Goal: Task Accomplishment & Management: Manage account settings

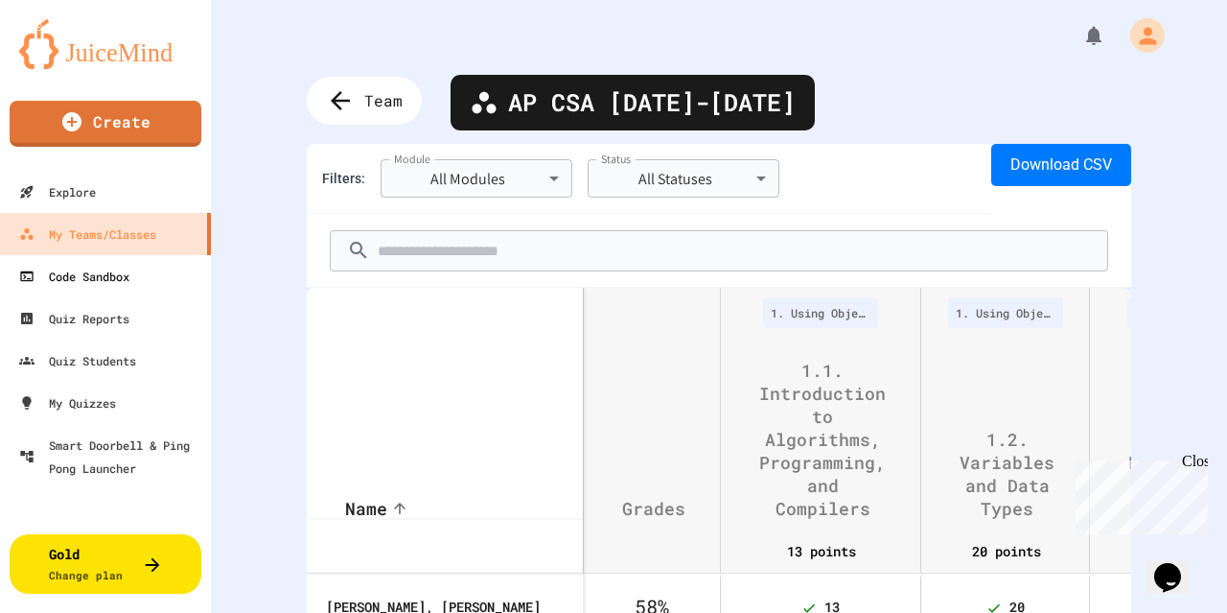
scroll to position [0, 1786]
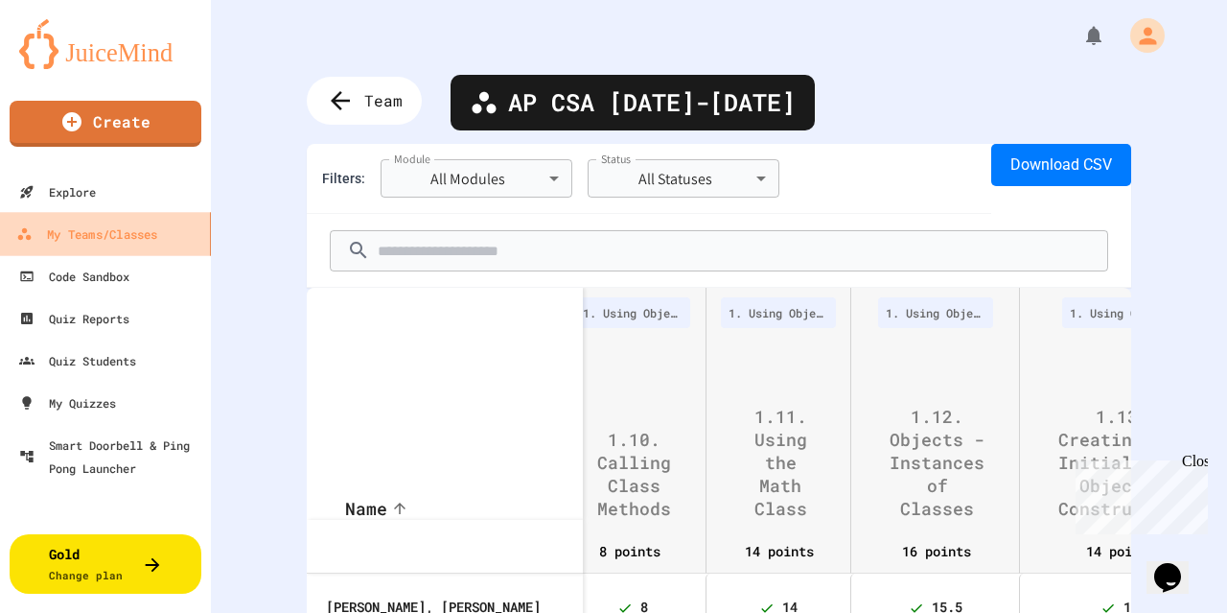
click at [90, 246] on link "My Teams/Classes" at bounding box center [106, 233] width 218 height 43
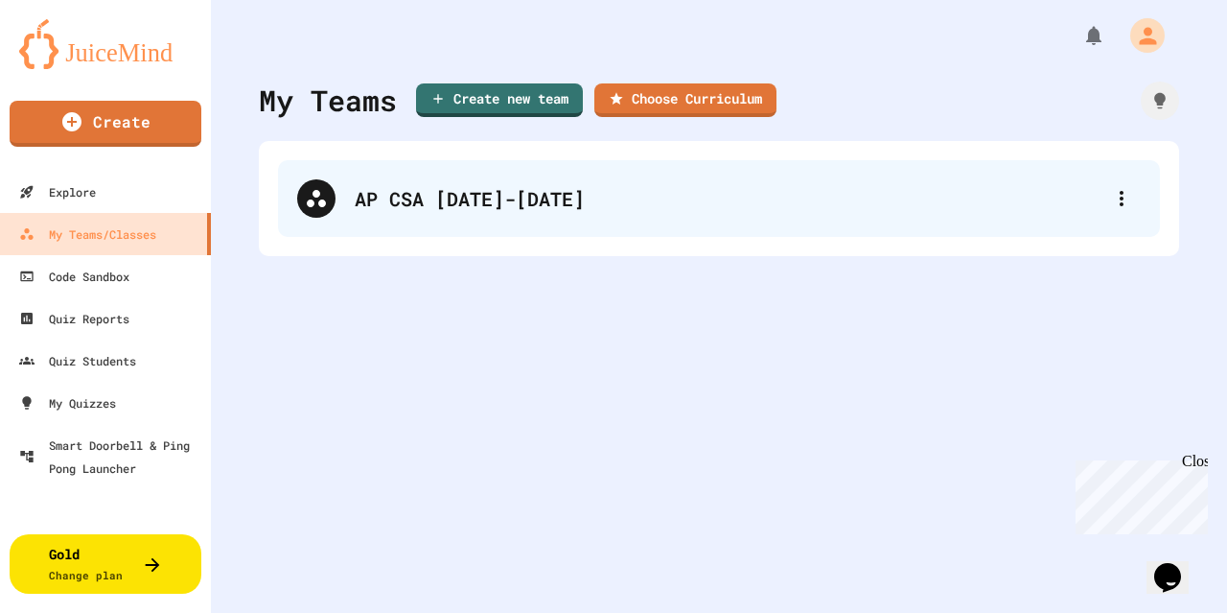
click at [358, 219] on div "AP CSA [DATE]-[DATE]" at bounding box center [719, 198] width 882 height 77
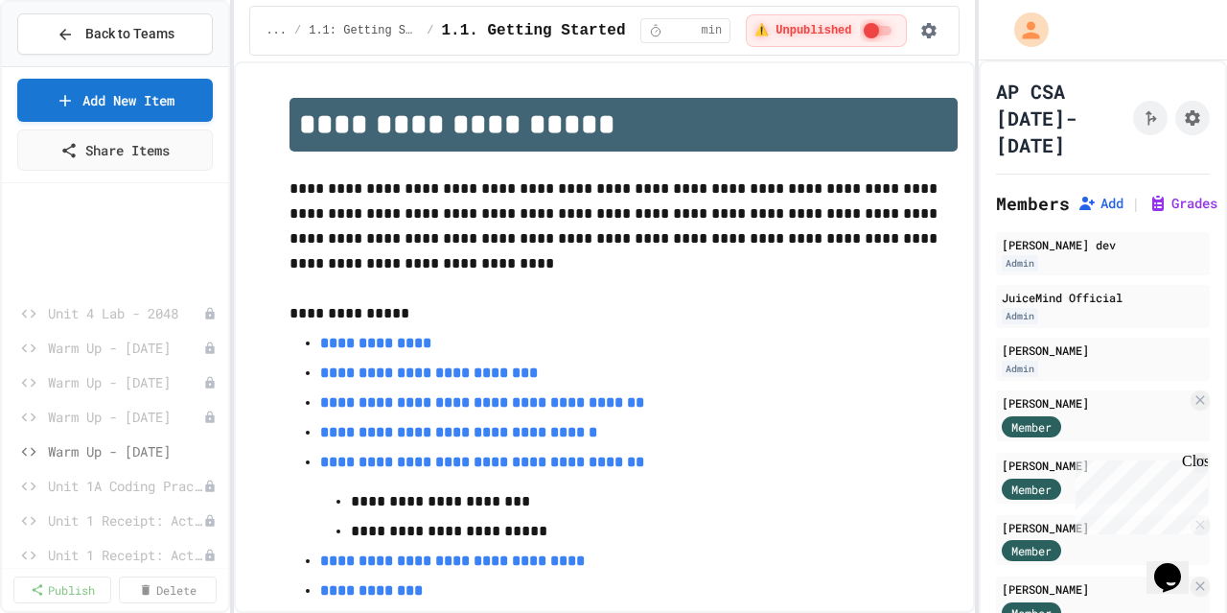
scroll to position [1575, 0]
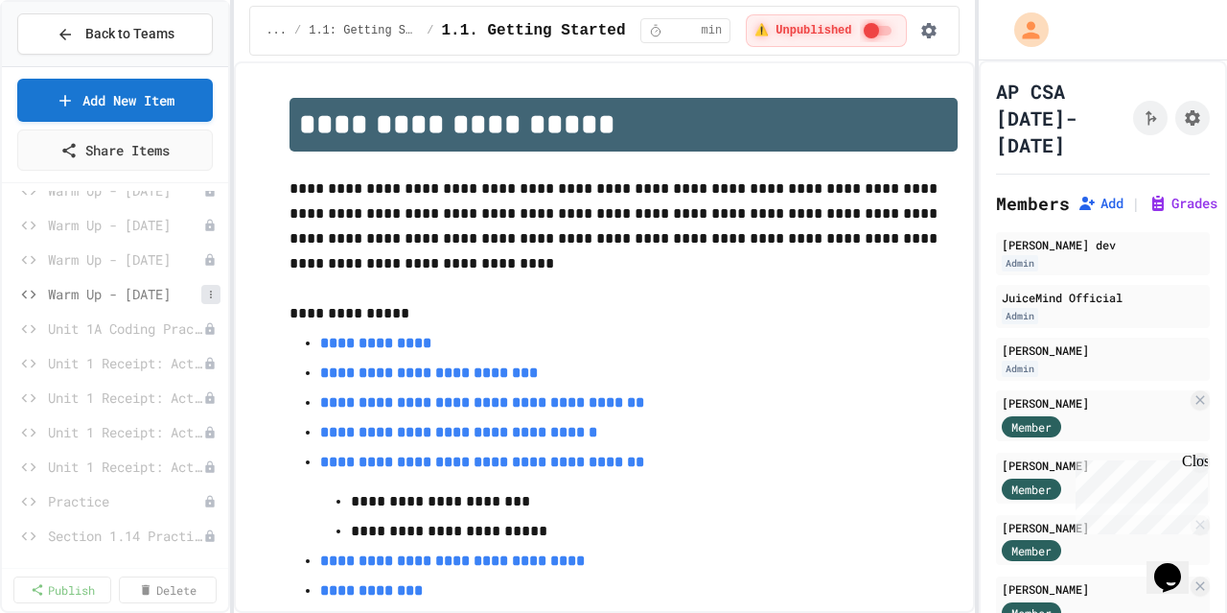
click at [205, 291] on icon at bounding box center [211, 295] width 12 height 12
click at [159, 352] on button "Unpublish" at bounding box center [144, 361] width 121 height 35
click at [201, 367] on button at bounding box center [210, 363] width 19 height 19
click at [172, 427] on button "Publish" at bounding box center [144, 430] width 121 height 35
click at [205, 399] on button at bounding box center [210, 397] width 19 height 19
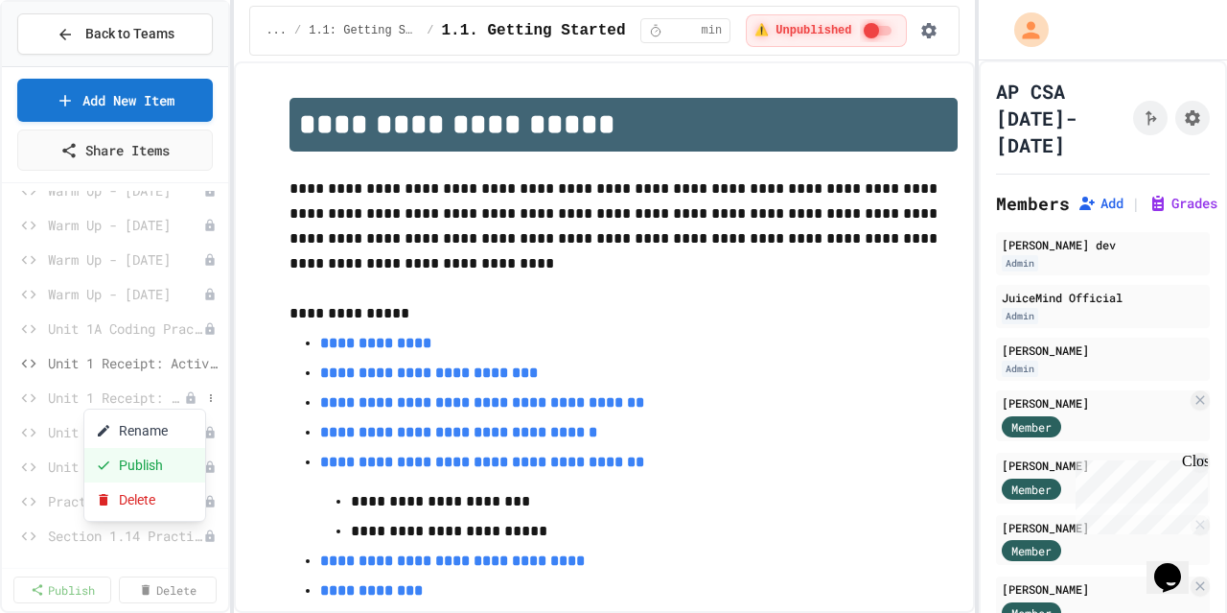
click at [177, 463] on button "Publish" at bounding box center [144, 465] width 121 height 35
click at [210, 429] on icon at bounding box center [211, 433] width 2 height 8
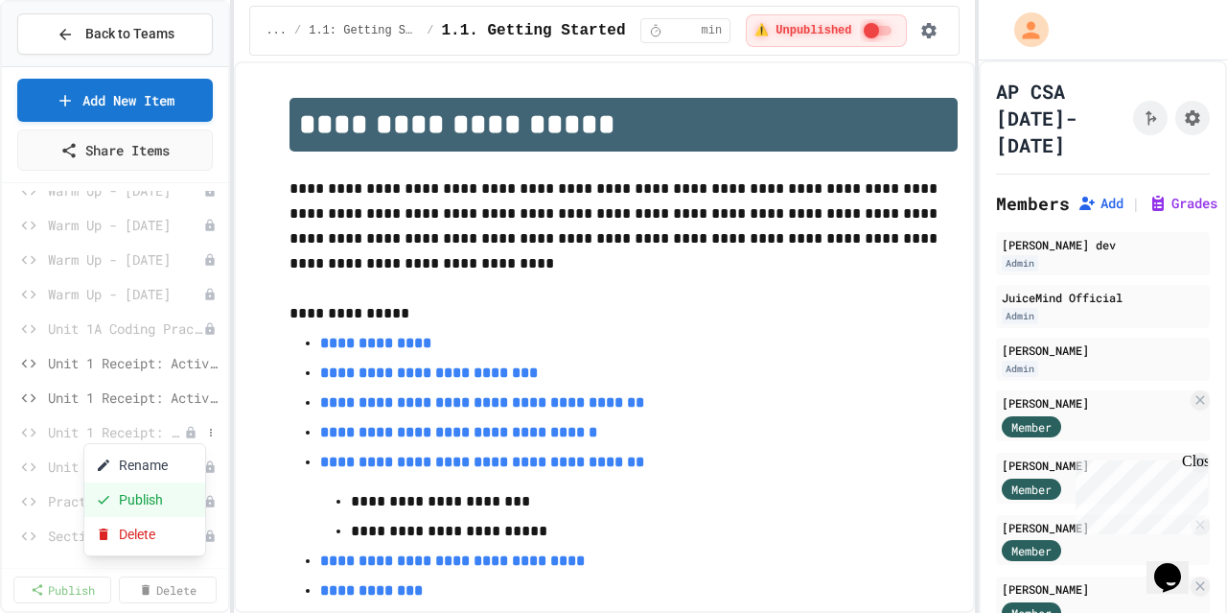
click at [161, 488] on button "Publish" at bounding box center [144, 499] width 121 height 35
click at [205, 465] on icon at bounding box center [211, 467] width 12 height 12
click at [134, 544] on button "Publish" at bounding box center [144, 534] width 121 height 35
click at [88, 361] on span "Unit 1 Receipt: Activity 1 - Basic Receipt" at bounding box center [124, 363] width 153 height 20
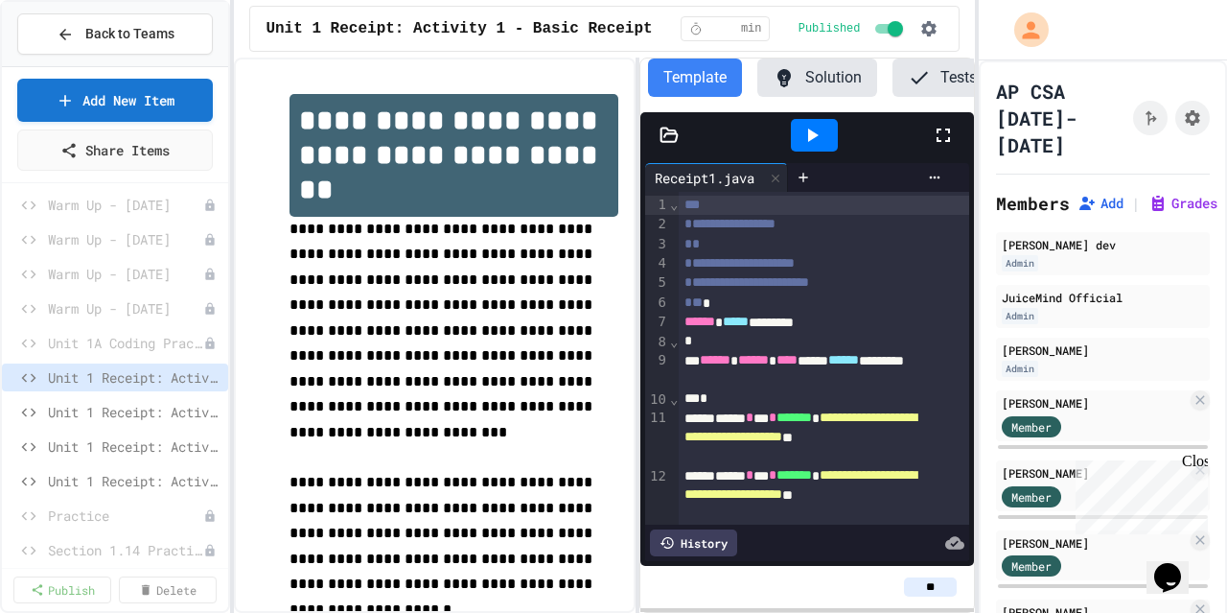
click at [644, 312] on div "**********" at bounding box center [604, 335] width 740 height 555
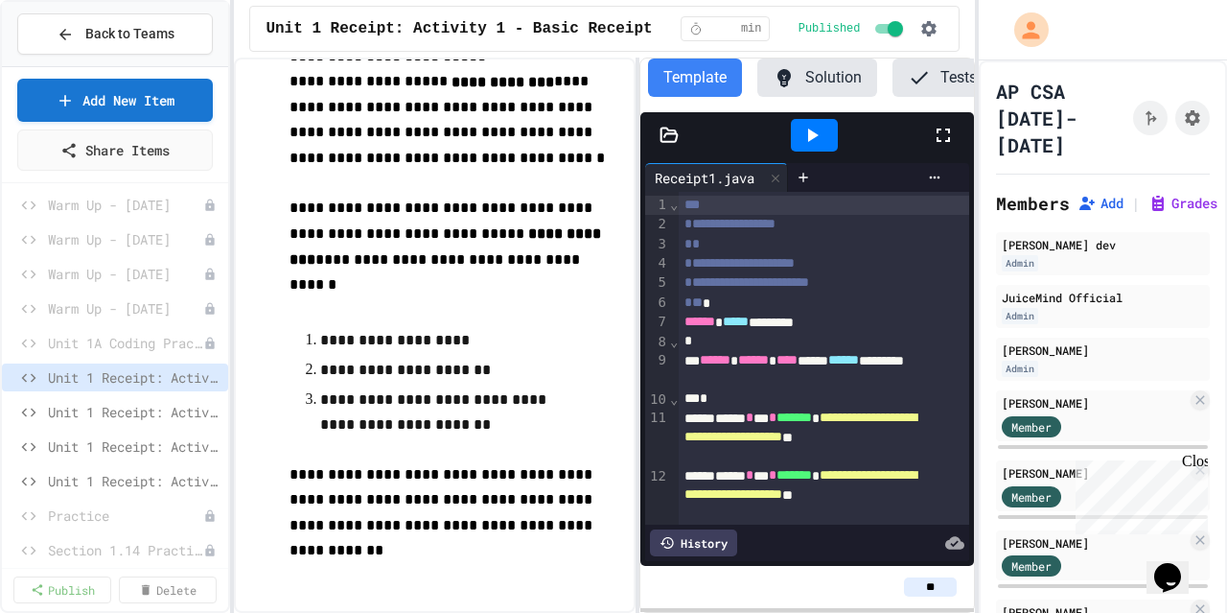
scroll to position [777, 0]
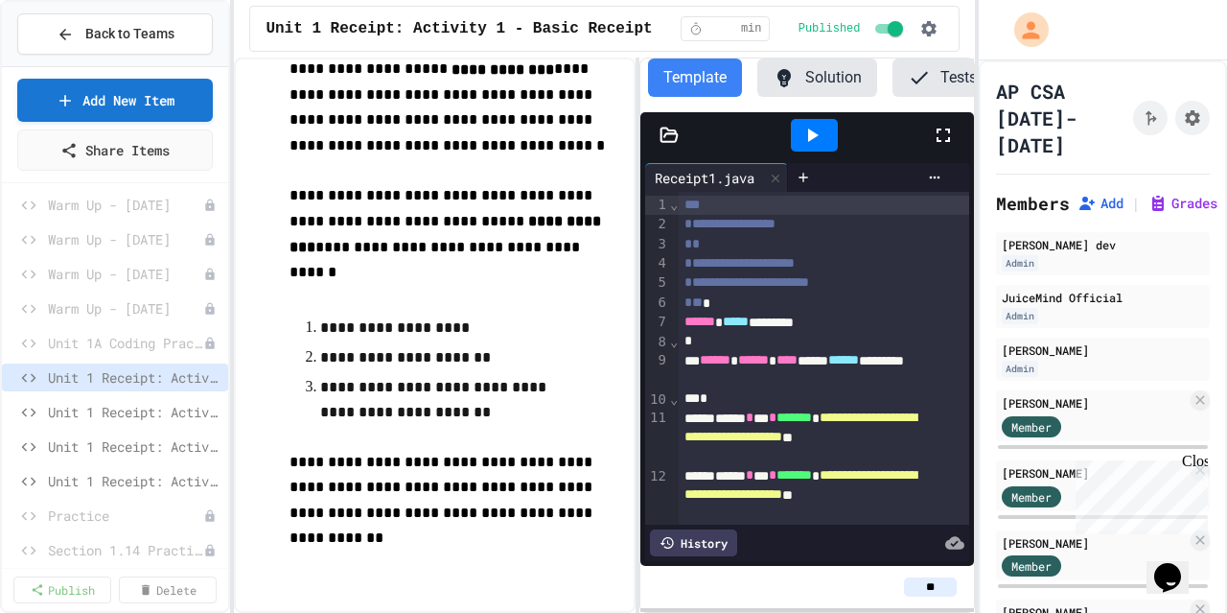
click at [675, 141] on icon at bounding box center [669, 133] width 16 height 13
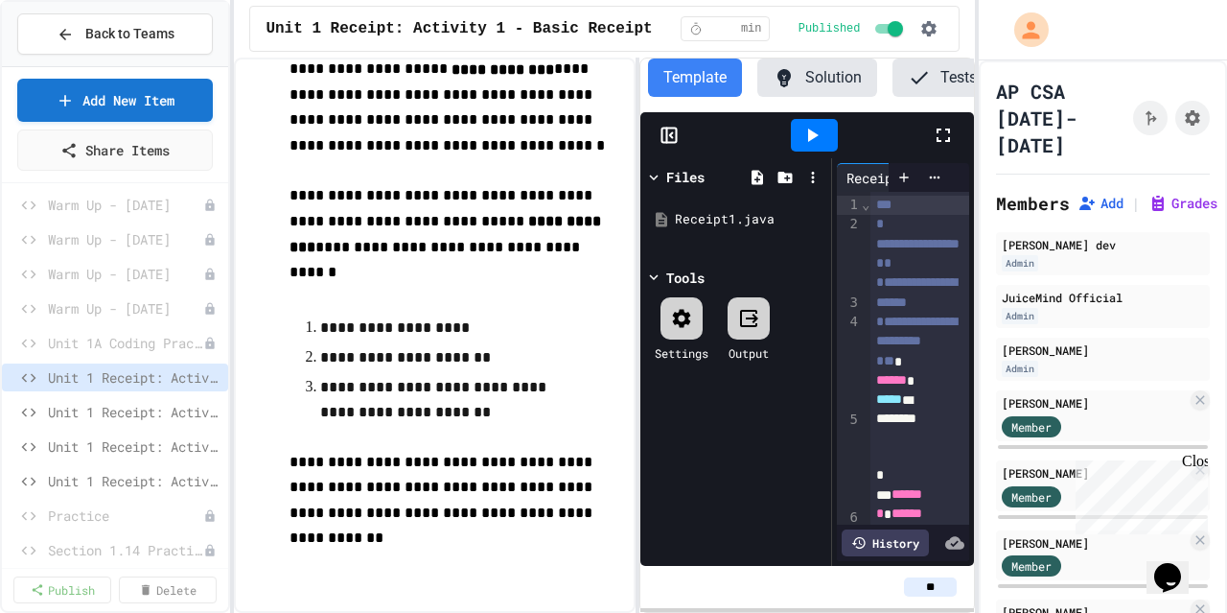
click at [748, 330] on icon at bounding box center [748, 318] width 23 height 23
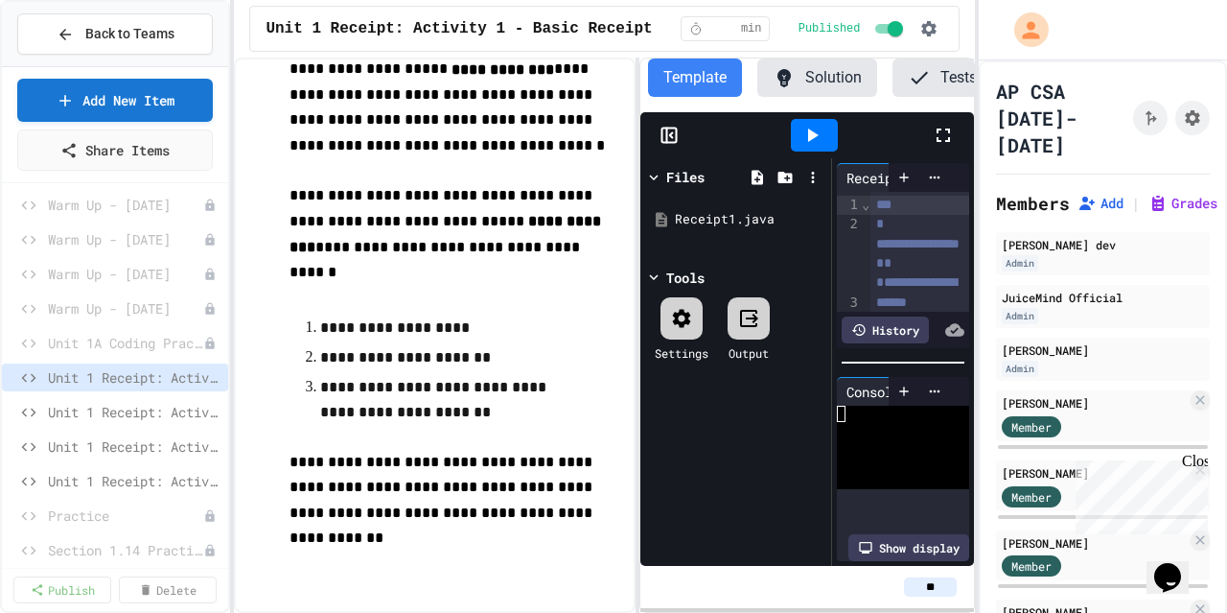
click at [748, 330] on icon at bounding box center [748, 318] width 23 height 23
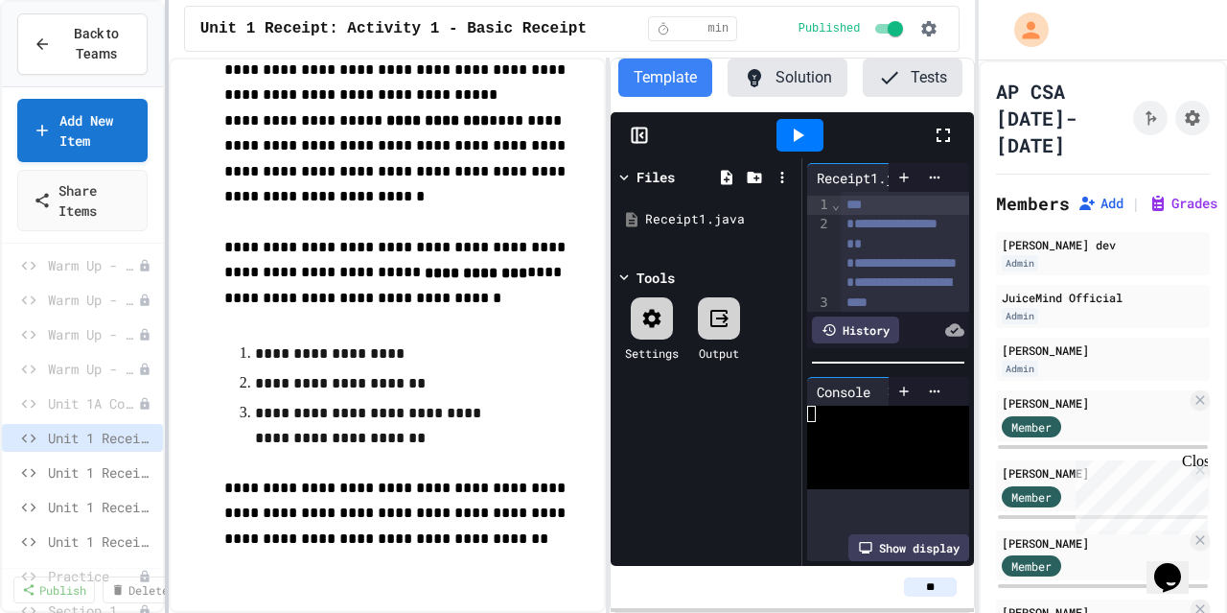
scroll to position [608, 0]
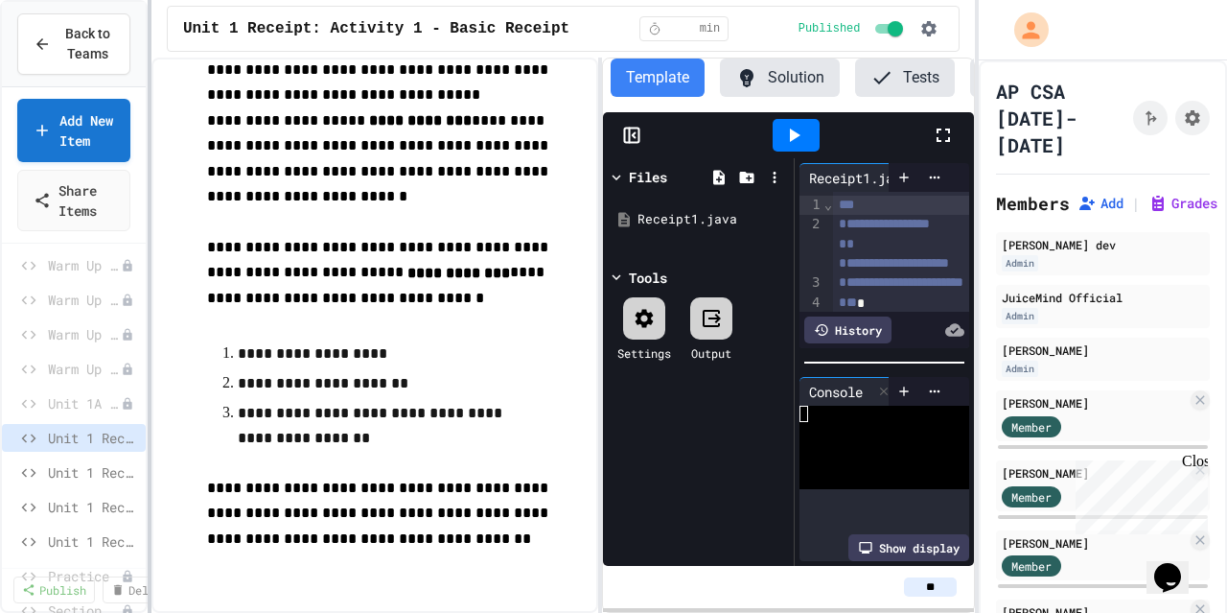
click at [145, 287] on div "**********" at bounding box center [613, 306] width 1227 height 613
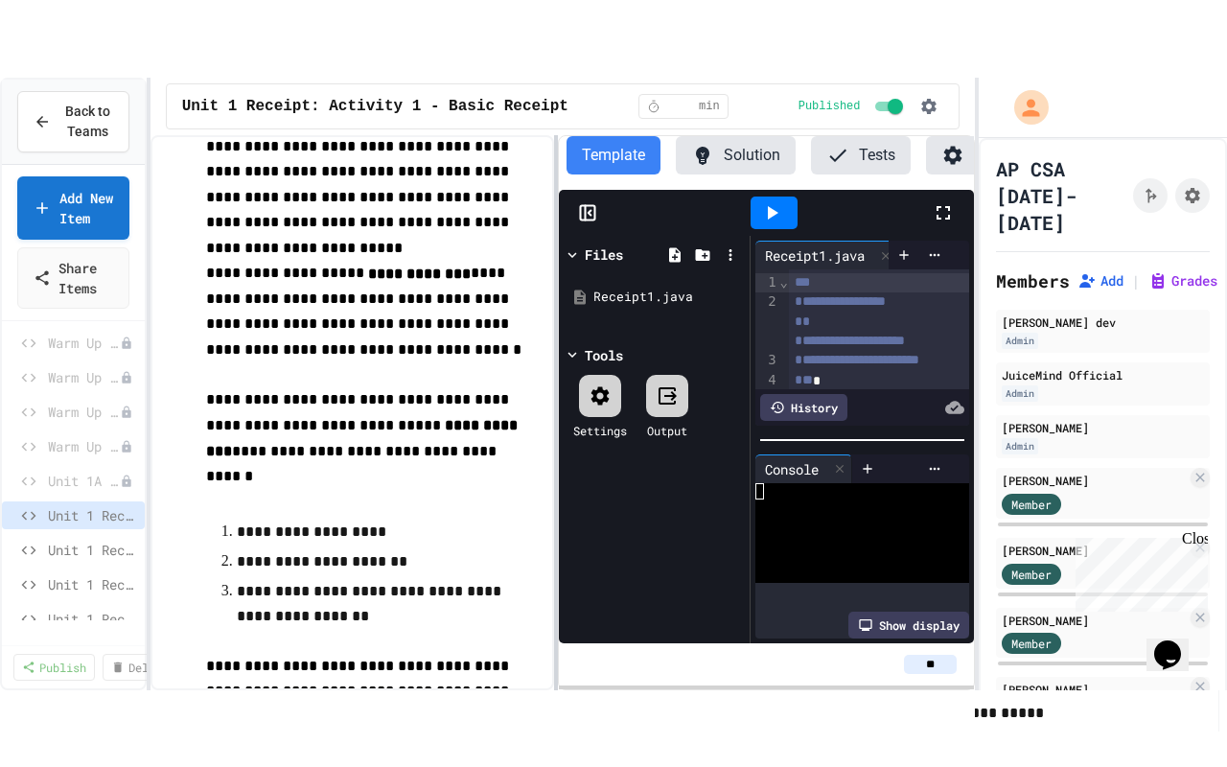
scroll to position [723, 0]
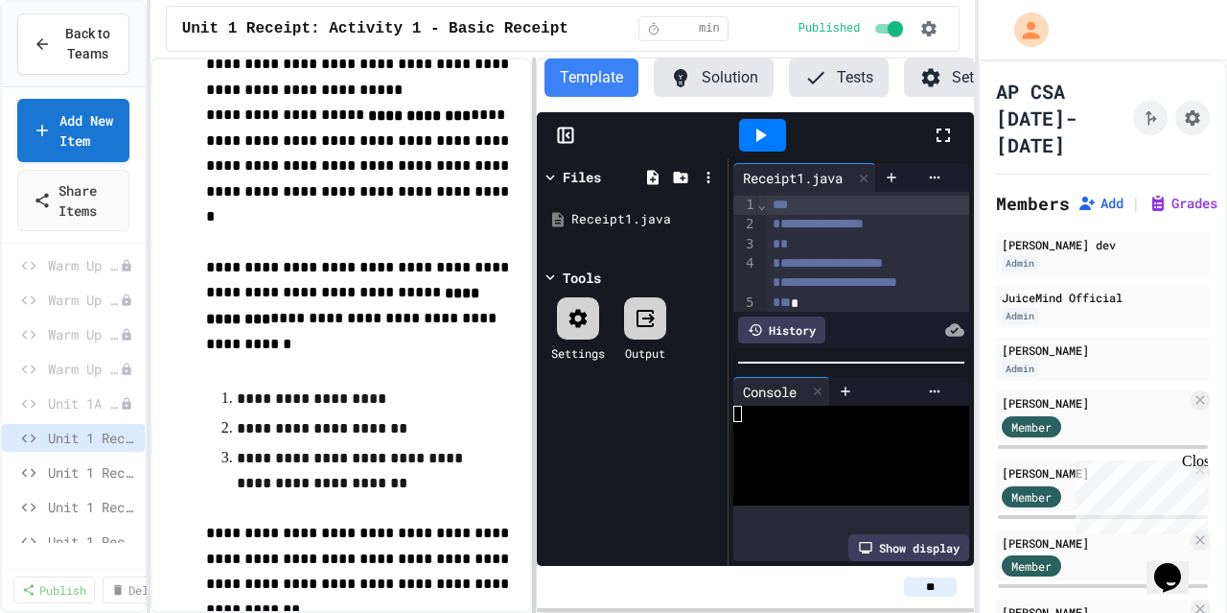
click at [532, 333] on div at bounding box center [534, 335] width 4 height 555
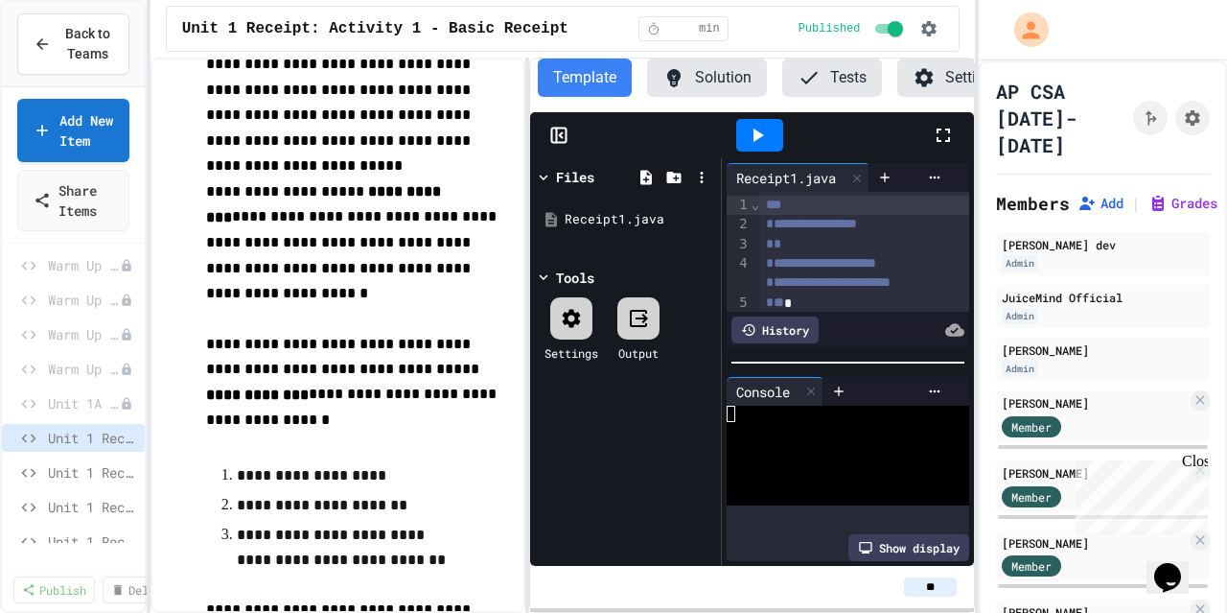
click at [625, 335] on div at bounding box center [638, 318] width 42 height 42
click at [583, 329] on div at bounding box center [571, 318] width 42 height 42
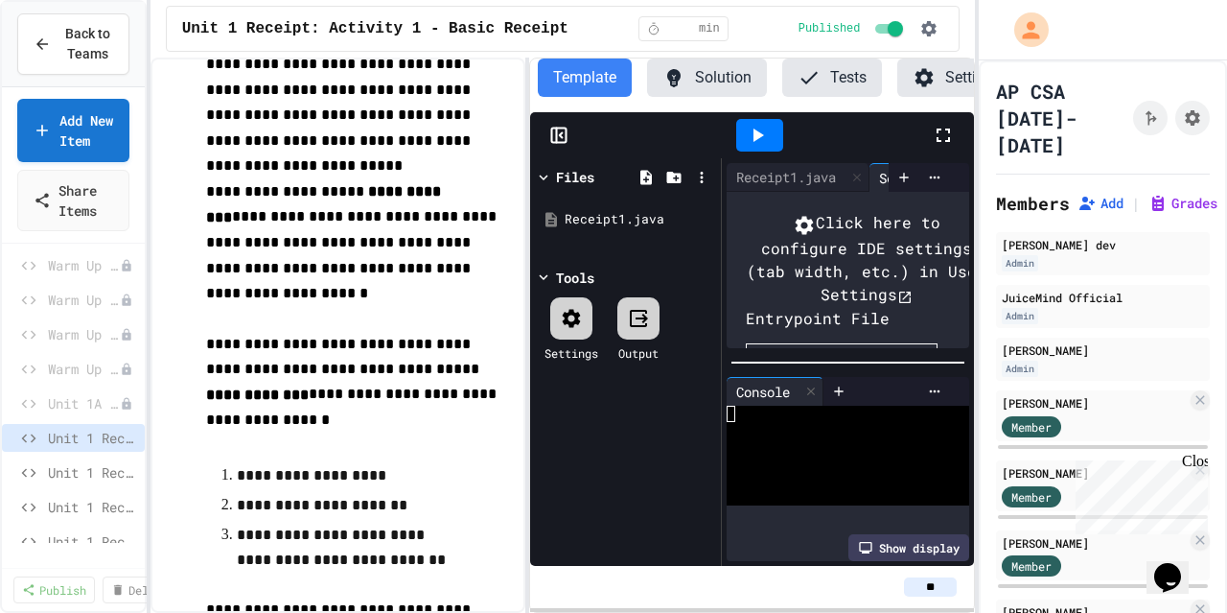
click at [583, 329] on div at bounding box center [571, 318] width 42 height 42
click at [697, 446] on div "Files Receipt1.java Tools Settings Output" at bounding box center [625, 361] width 191 height 407
click at [677, 470] on div "Files Receipt1.java Tools Settings Output" at bounding box center [625, 361] width 191 height 407
click at [943, 147] on icon at bounding box center [943, 135] width 23 height 23
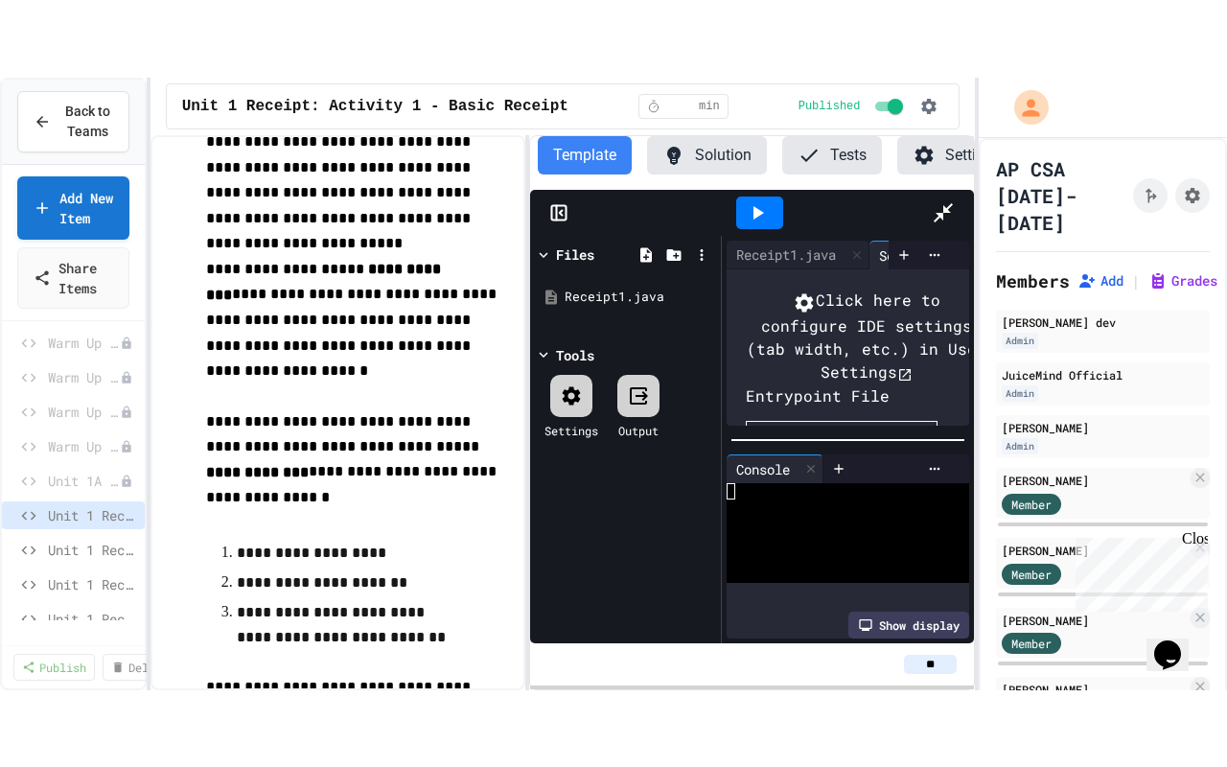
scroll to position [678, 0]
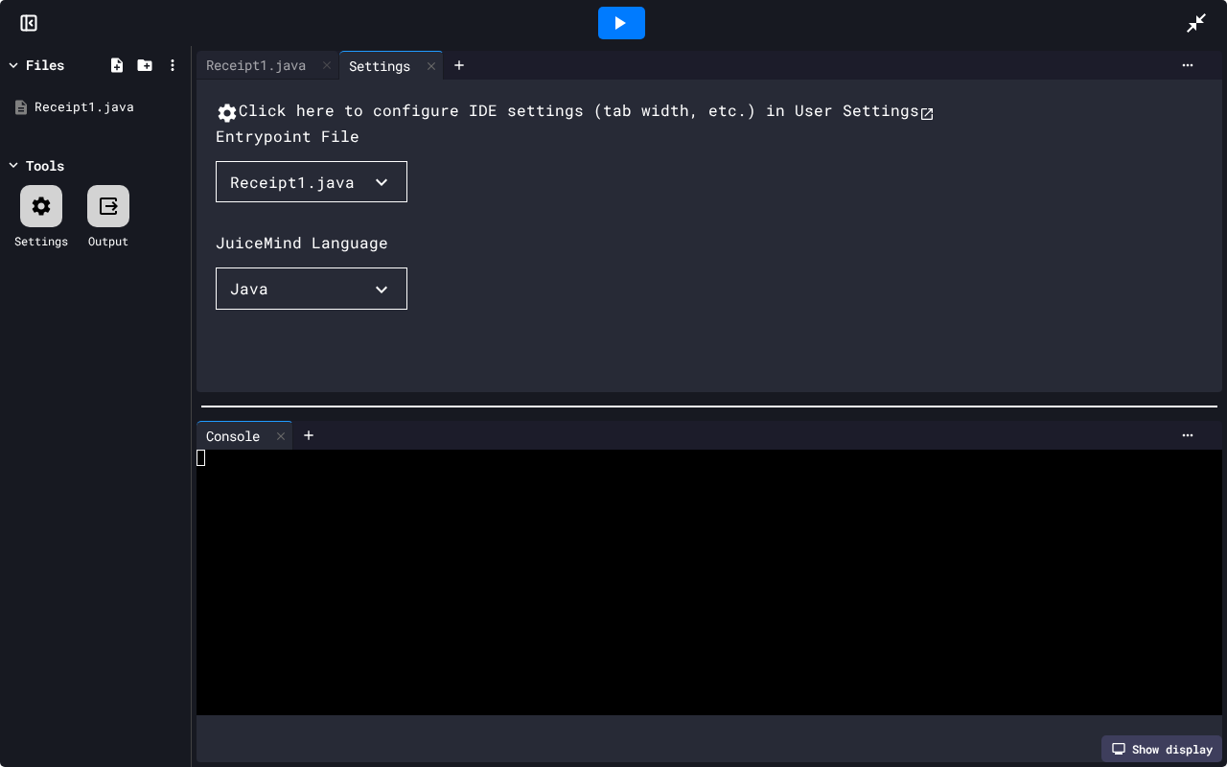
click at [306, 194] on div "Receipt1.java" at bounding box center [292, 182] width 125 height 23
click at [1202, 22] on div at bounding box center [613, 383] width 1227 height 767
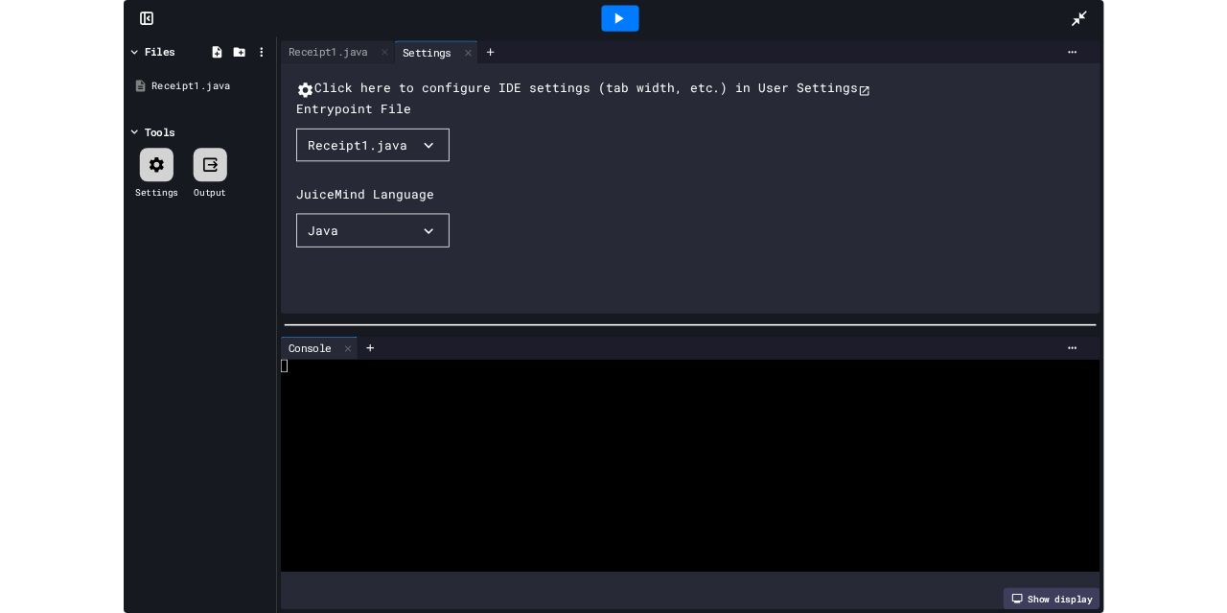
scroll to position [1501, 0]
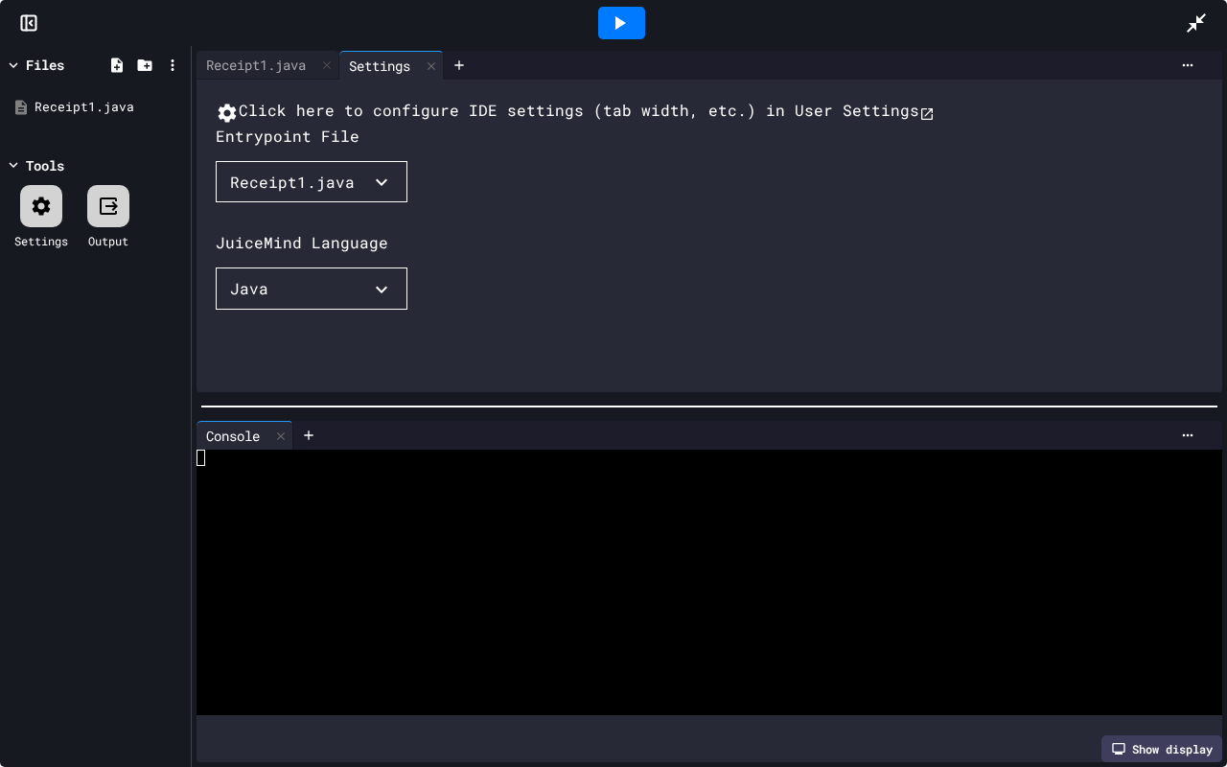
click at [1194, 24] on icon at bounding box center [1196, 22] width 19 height 19
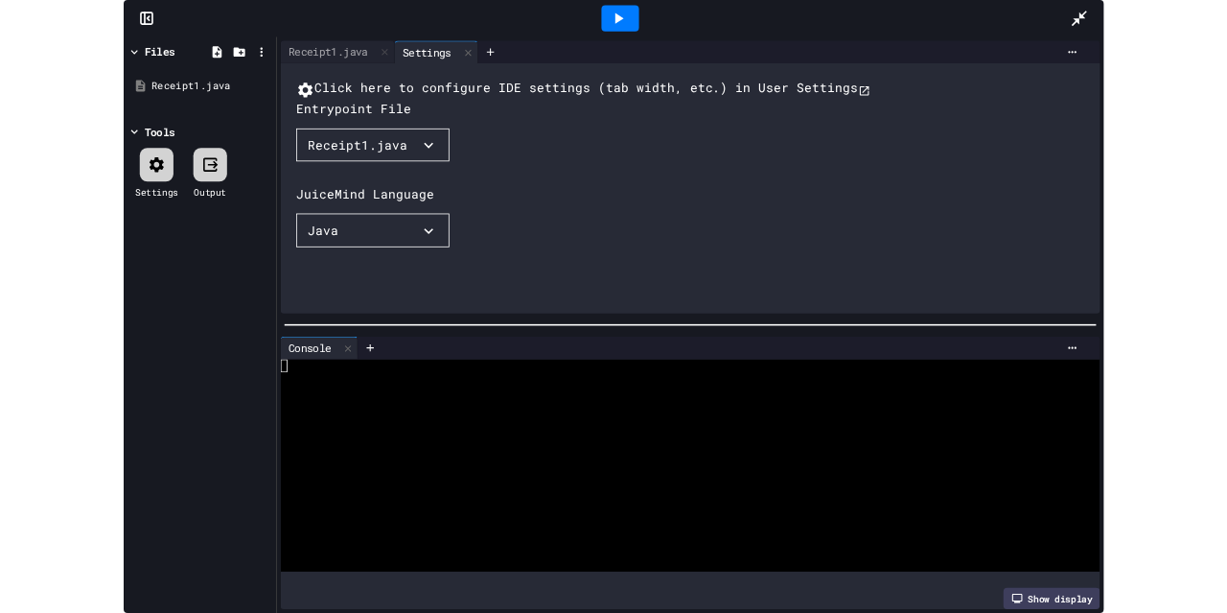
scroll to position [723, 0]
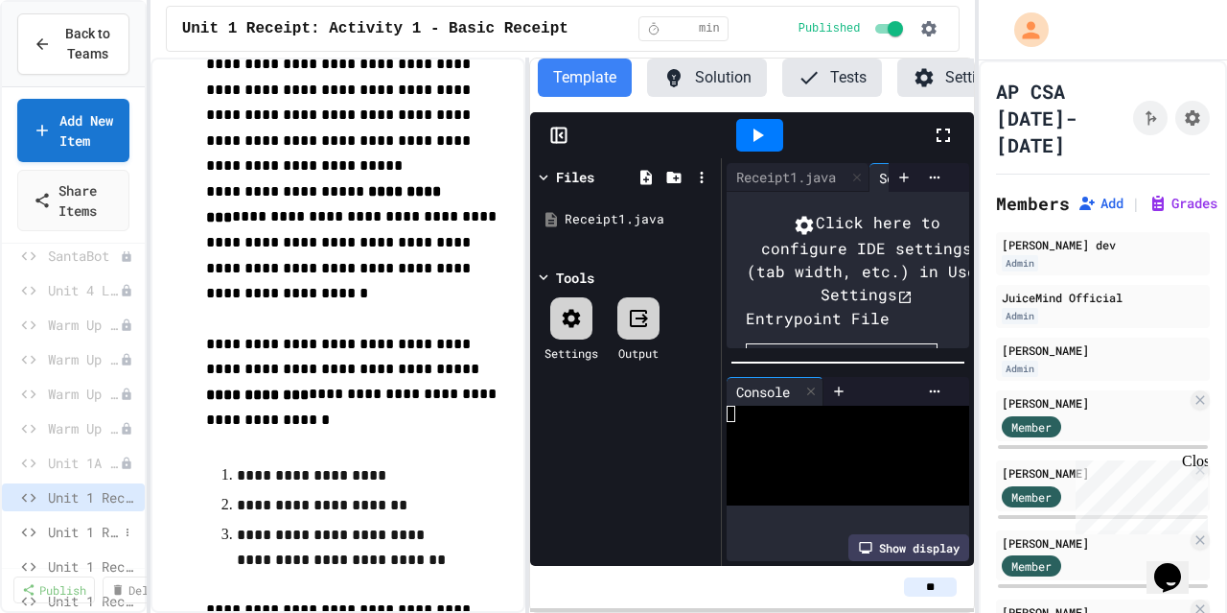
click at [53, 545] on div "Unit 1 Receipt: Activity 2 — Enhanced Receipt" at bounding box center [73, 532] width 143 height 28
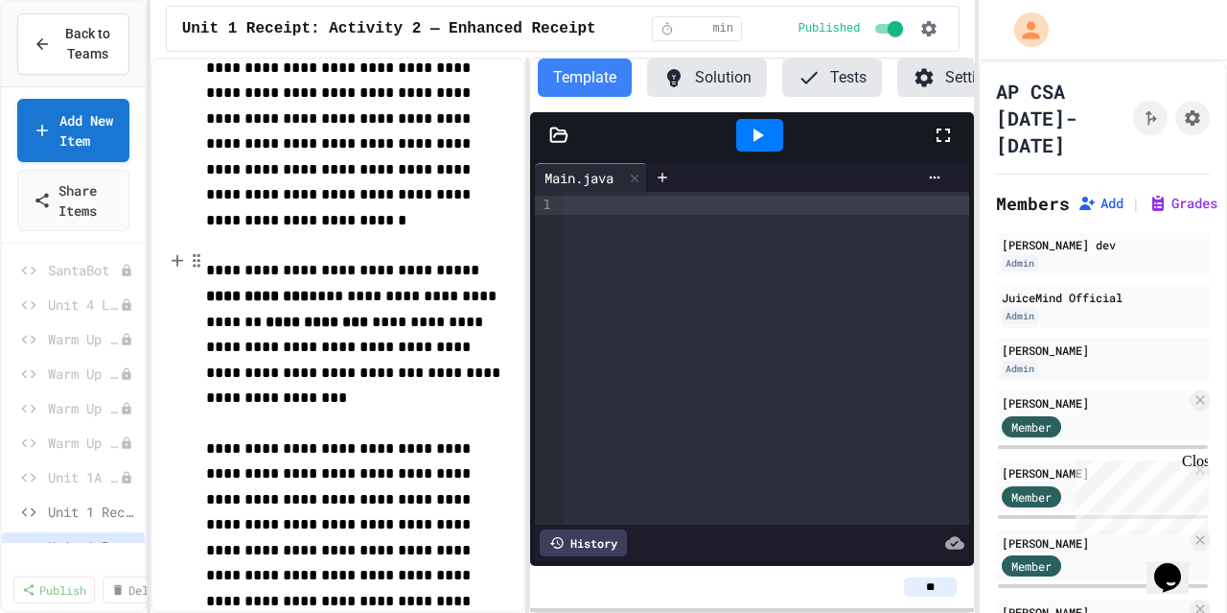
scroll to position [213, 0]
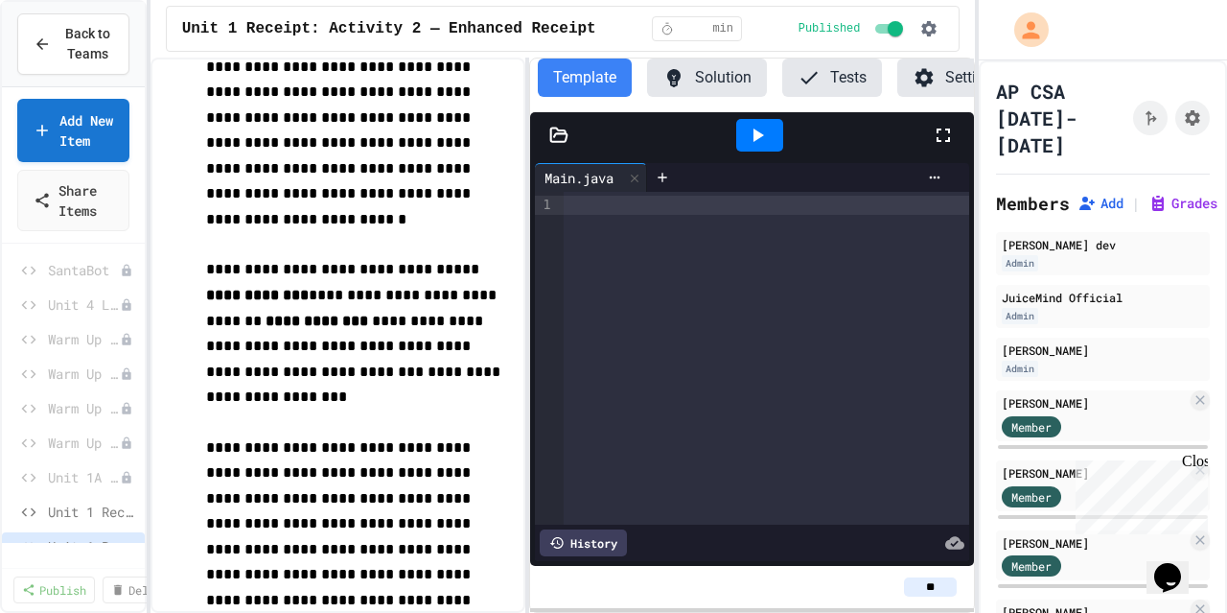
click at [385, 406] on p "**********" at bounding box center [357, 333] width 302 height 152
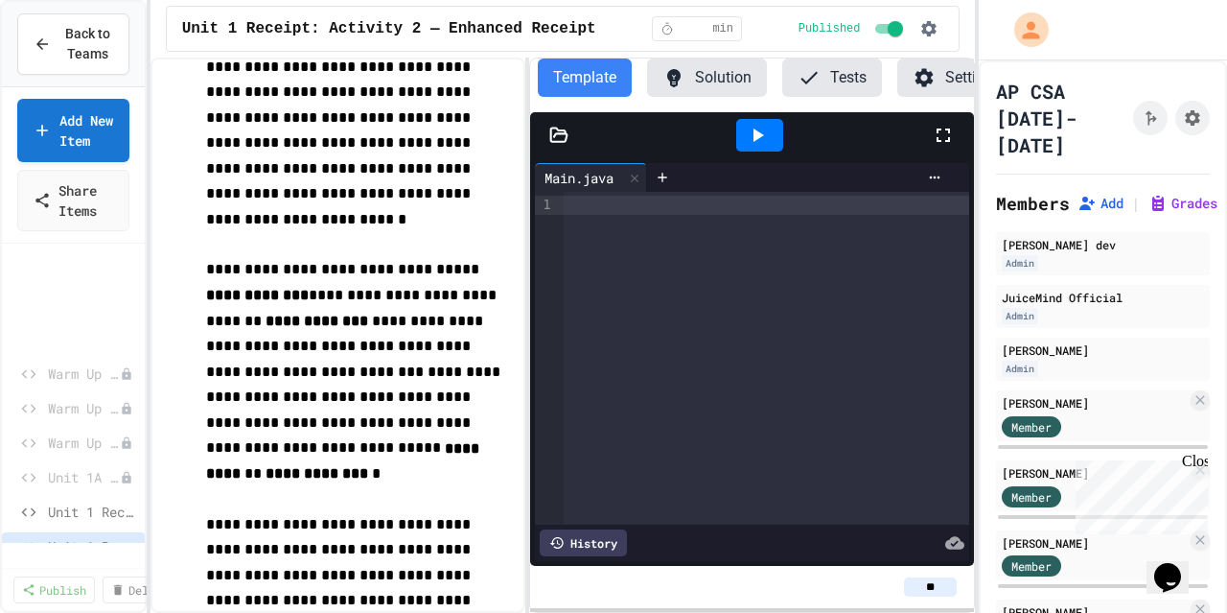
scroll to position [1656, 0]
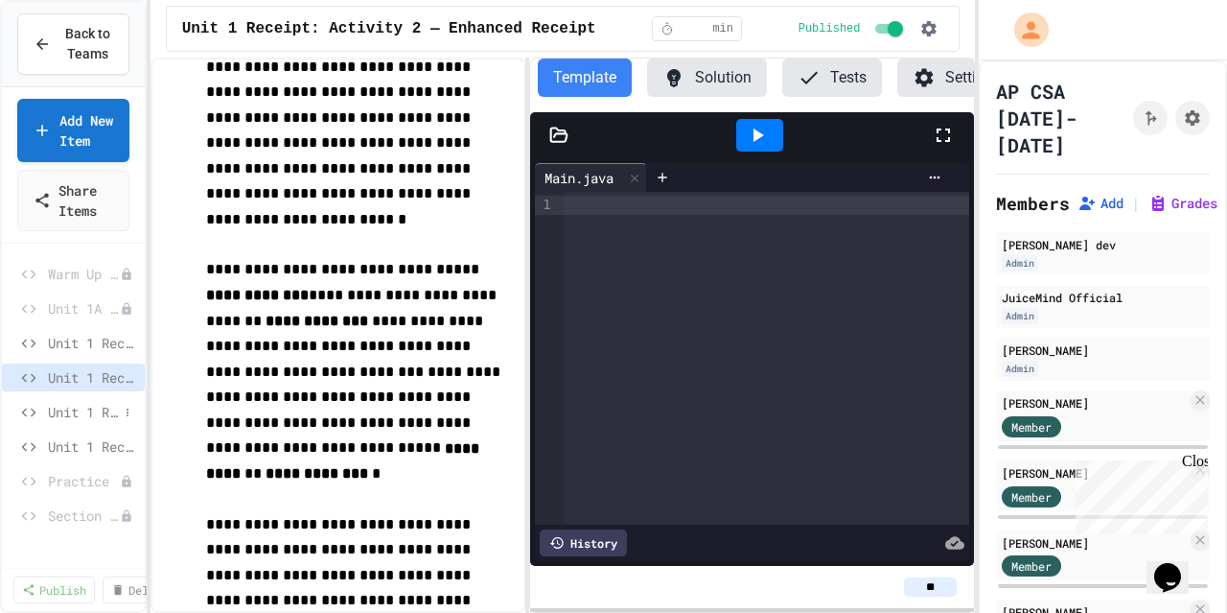
click at [86, 422] on span "Unit 1 Receipt: Activity 3 — Including Random" at bounding box center [83, 412] width 70 height 20
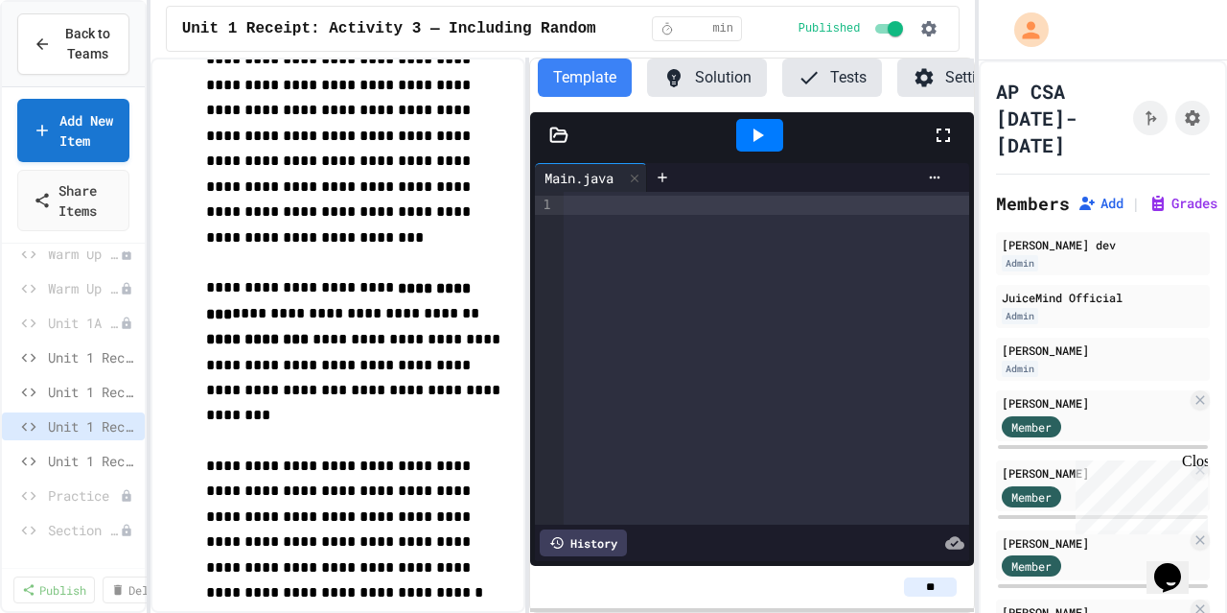
scroll to position [297, 0]
click at [485, 396] on p "**********" at bounding box center [357, 350] width 302 height 153
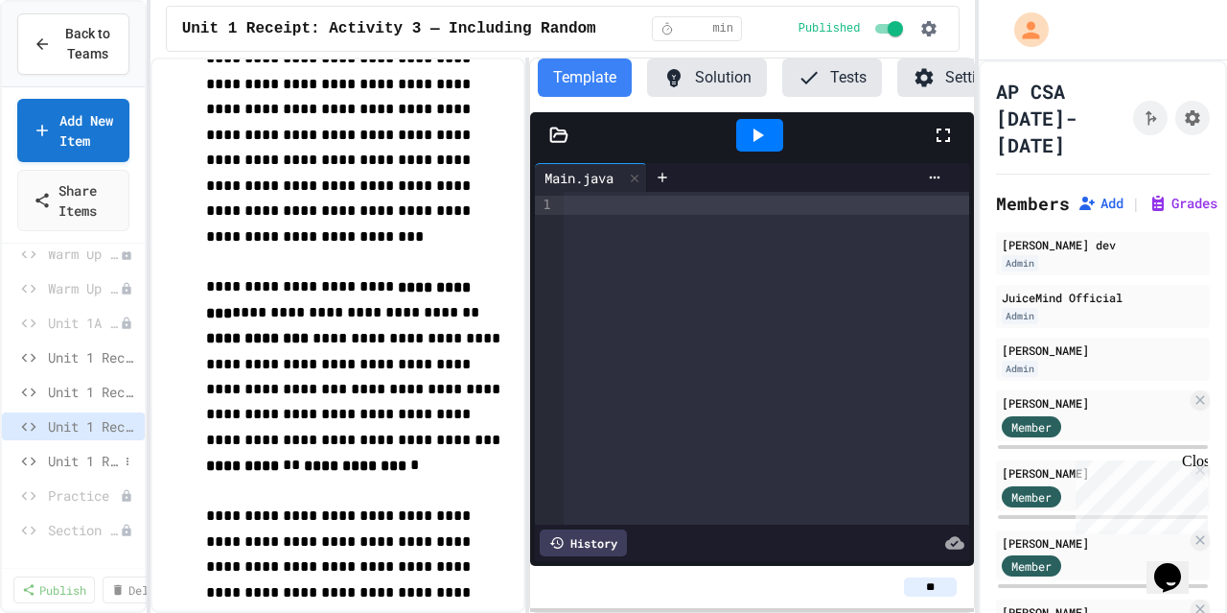
click at [47, 475] on div "Unit 1 Receipt: Activity 4 — Interactive Receipt" at bounding box center [73, 461] width 143 height 28
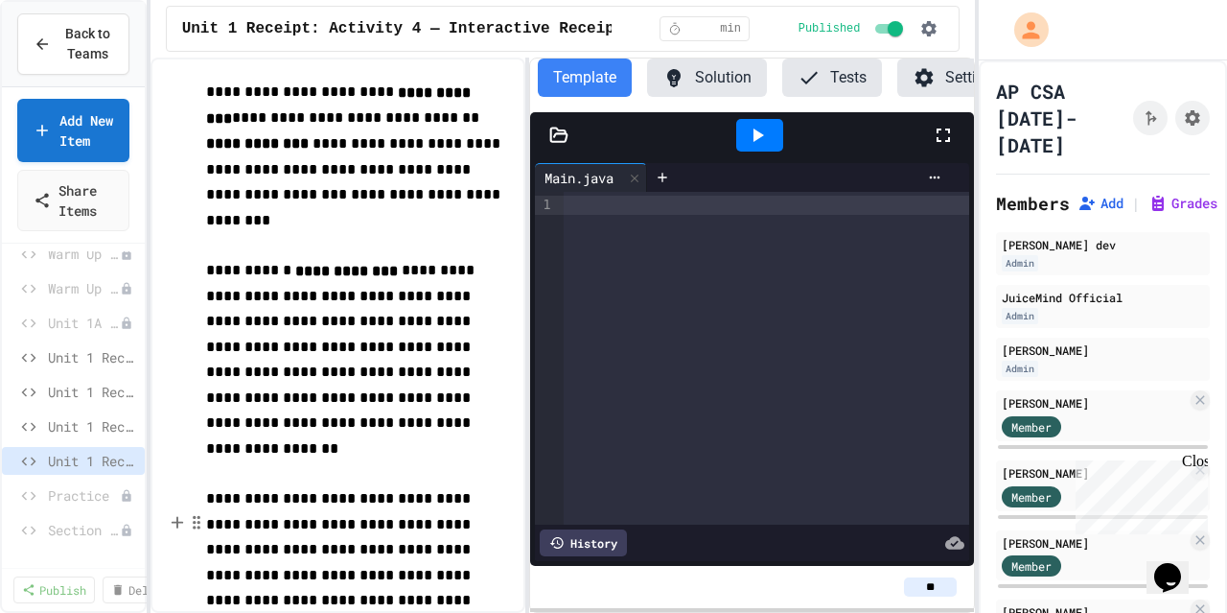
scroll to position [2347, 0]
click at [481, 226] on span "**********" at bounding box center [355, 206] width 298 height 39
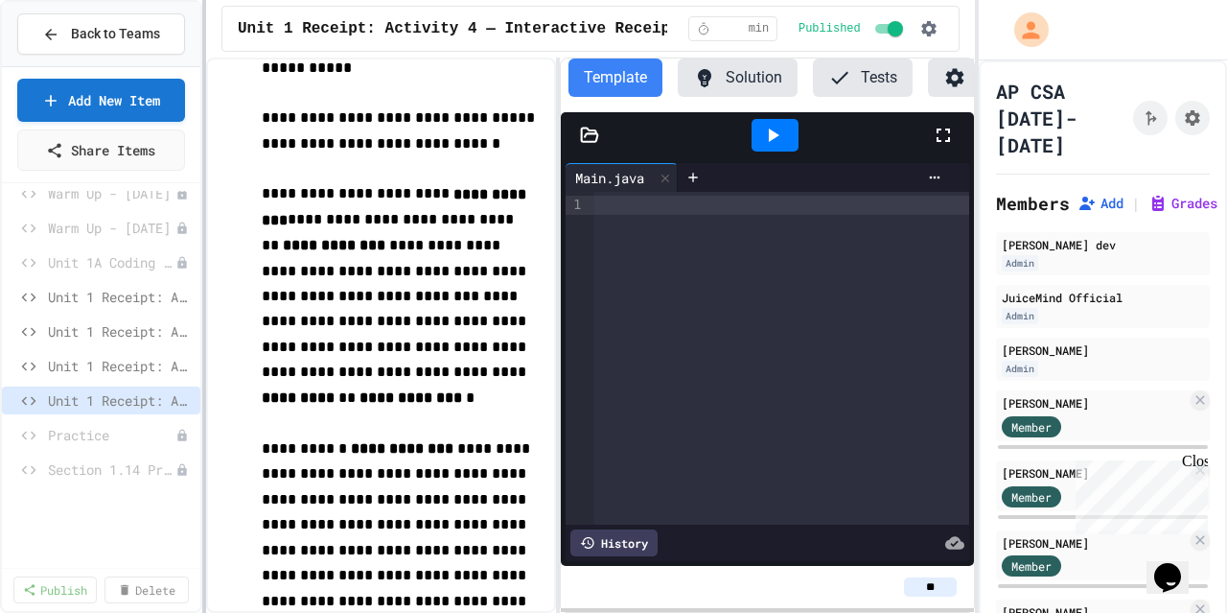
scroll to position [2628, 0]
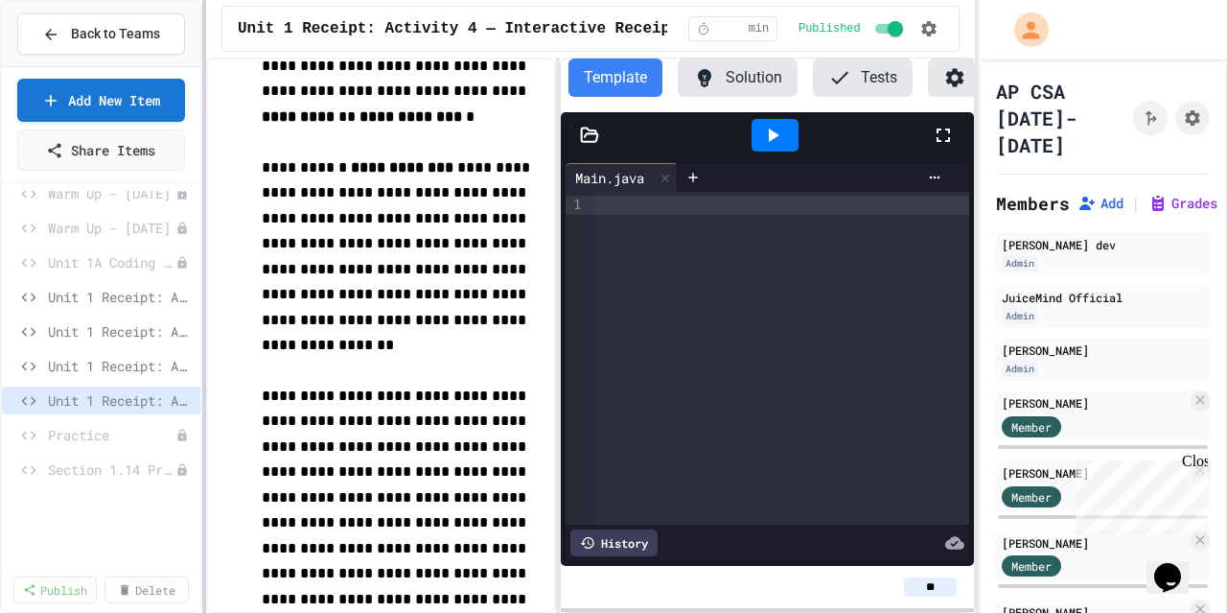
click at [210, 311] on div "**********" at bounding box center [613, 306] width 1227 height 613
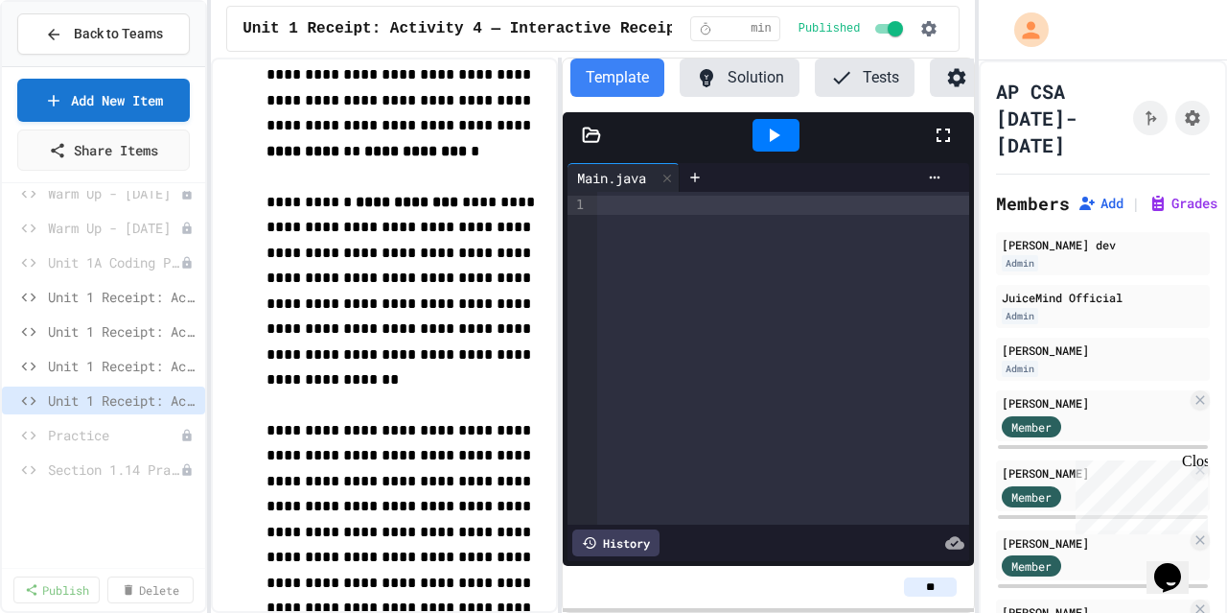
click at [736, 73] on button "Solution" at bounding box center [740, 77] width 120 height 38
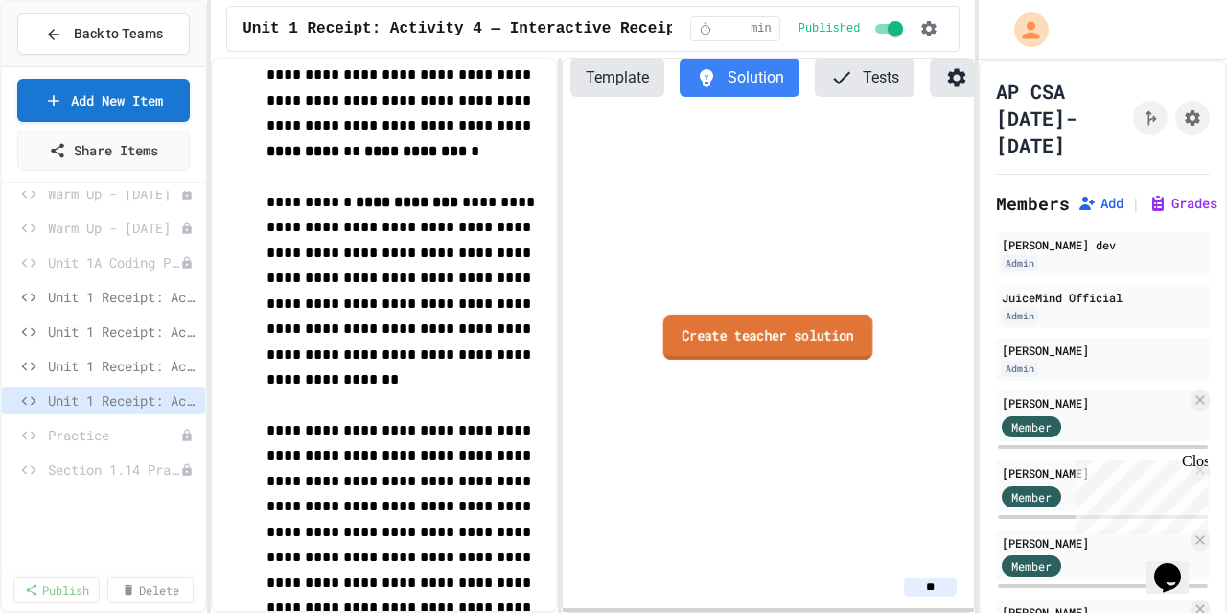
click at [743, 348] on link "Create teacher solution" at bounding box center [768, 336] width 210 height 45
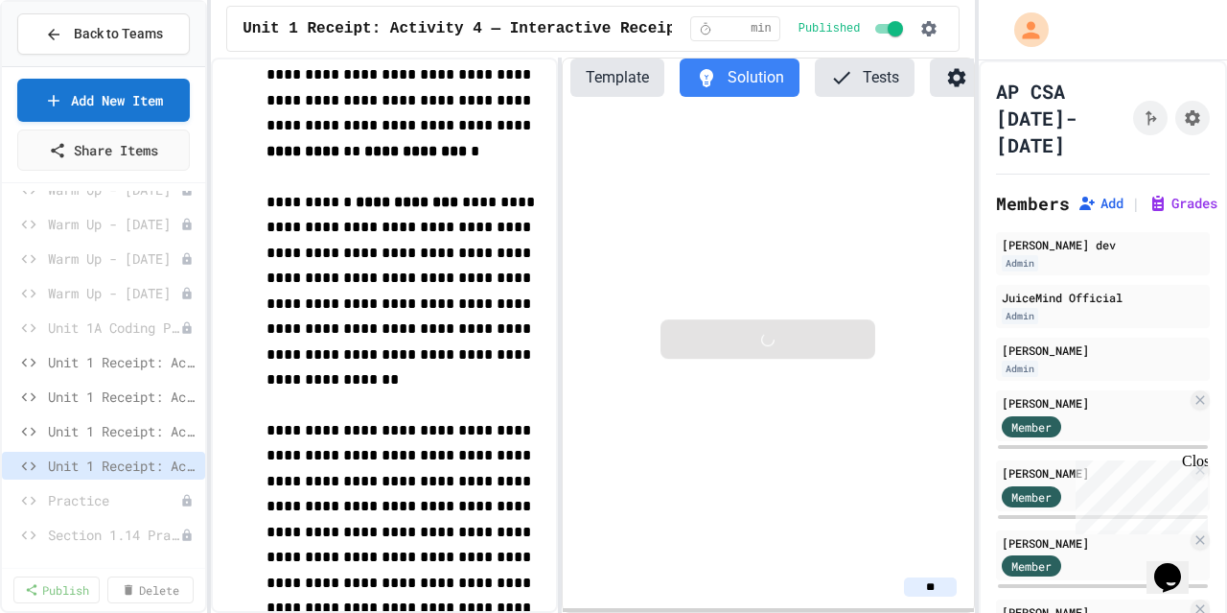
scroll to position [1575, 0]
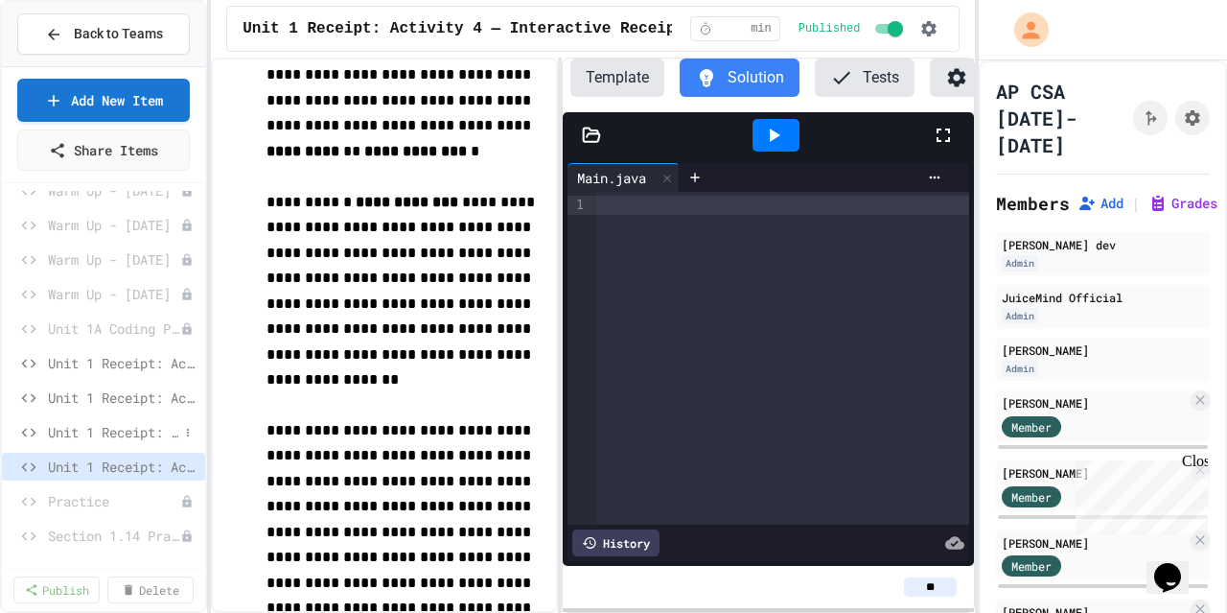
click at [92, 434] on span "Unit 1 Receipt: Activity 3 — Including Random" at bounding box center [113, 432] width 130 height 20
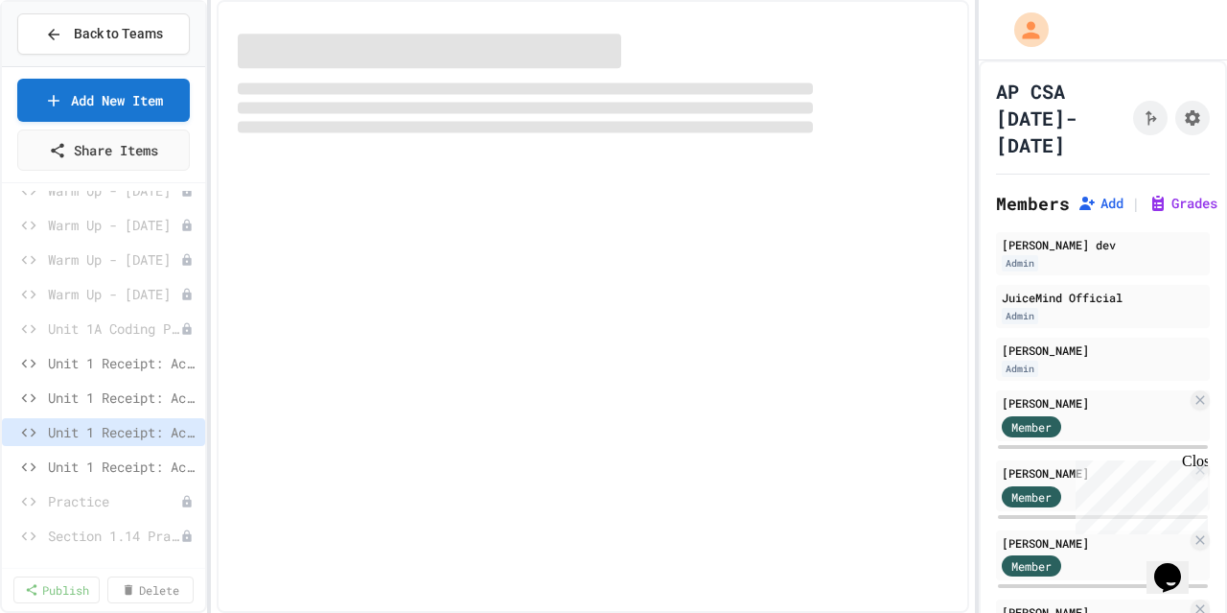
scroll to position [1561, 0]
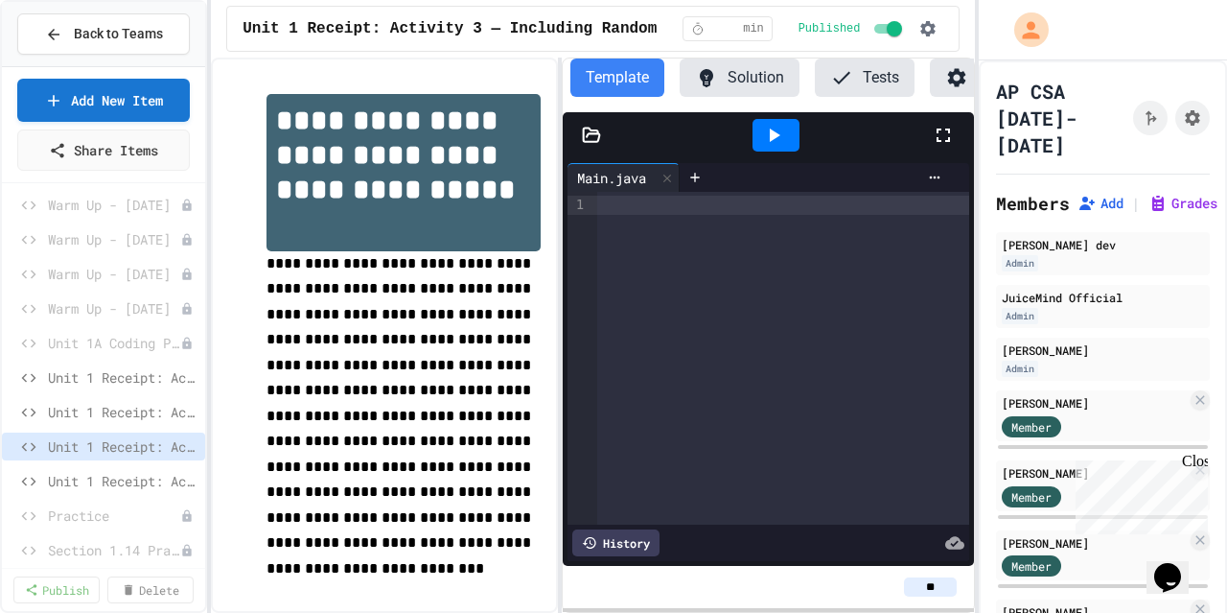
click at [748, 76] on button "Solution" at bounding box center [740, 77] width 120 height 38
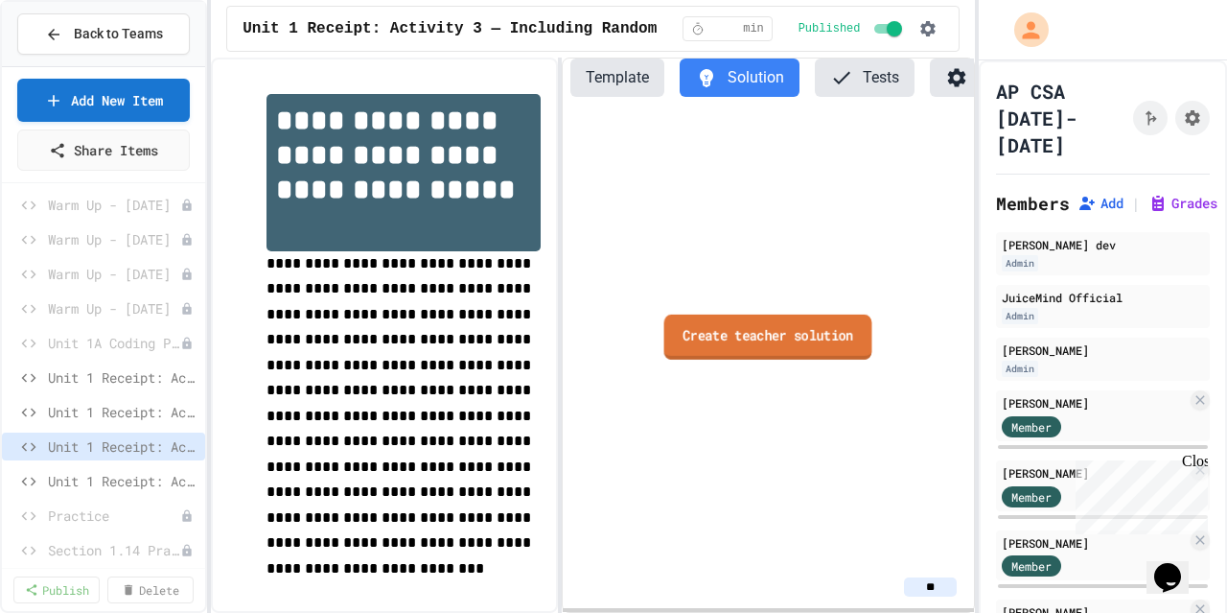
click at [760, 346] on link "Create teacher solution" at bounding box center [768, 336] width 208 height 45
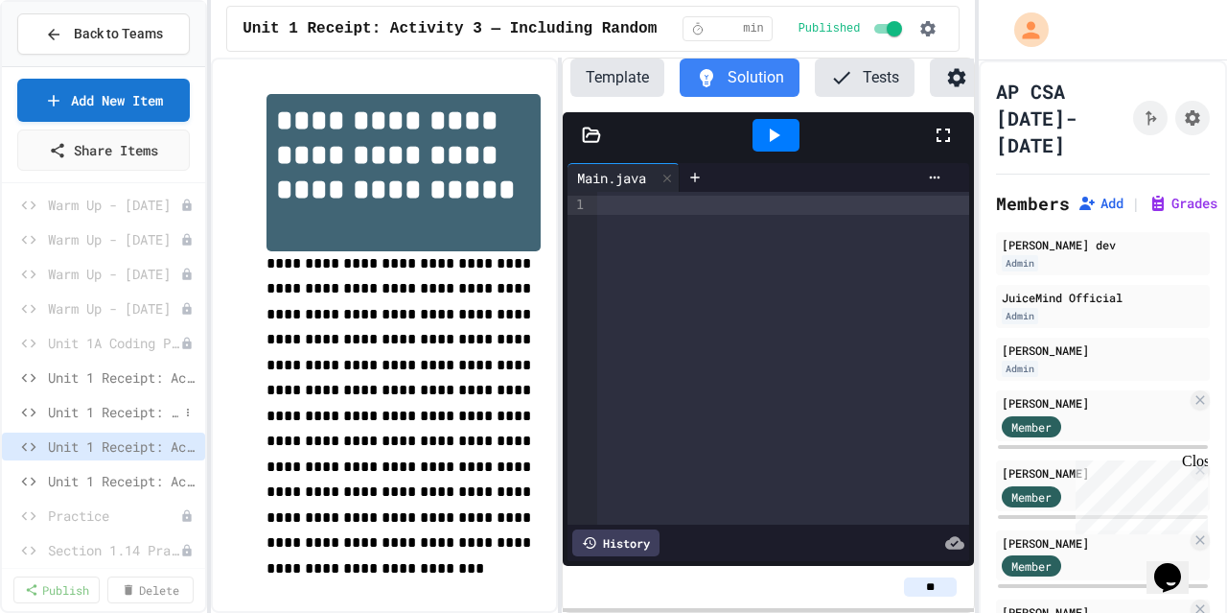
click at [102, 409] on span "Unit 1 Receipt: Activity 2 — Enhanced Receipt" at bounding box center [113, 412] width 130 height 20
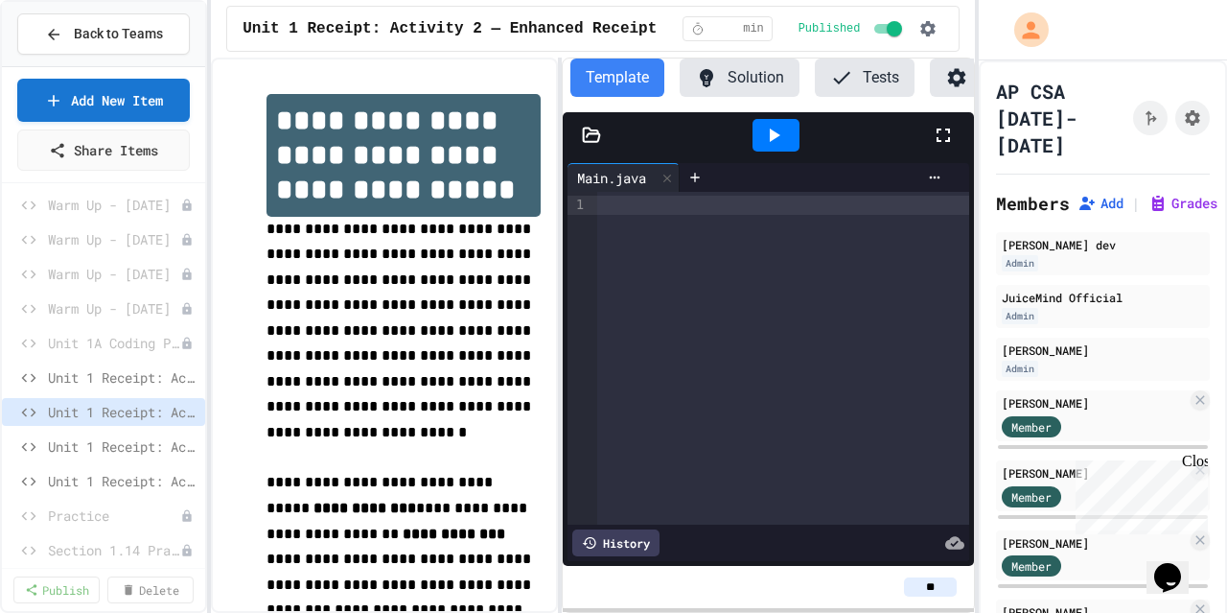
click at [771, 83] on button "Solution" at bounding box center [740, 77] width 120 height 38
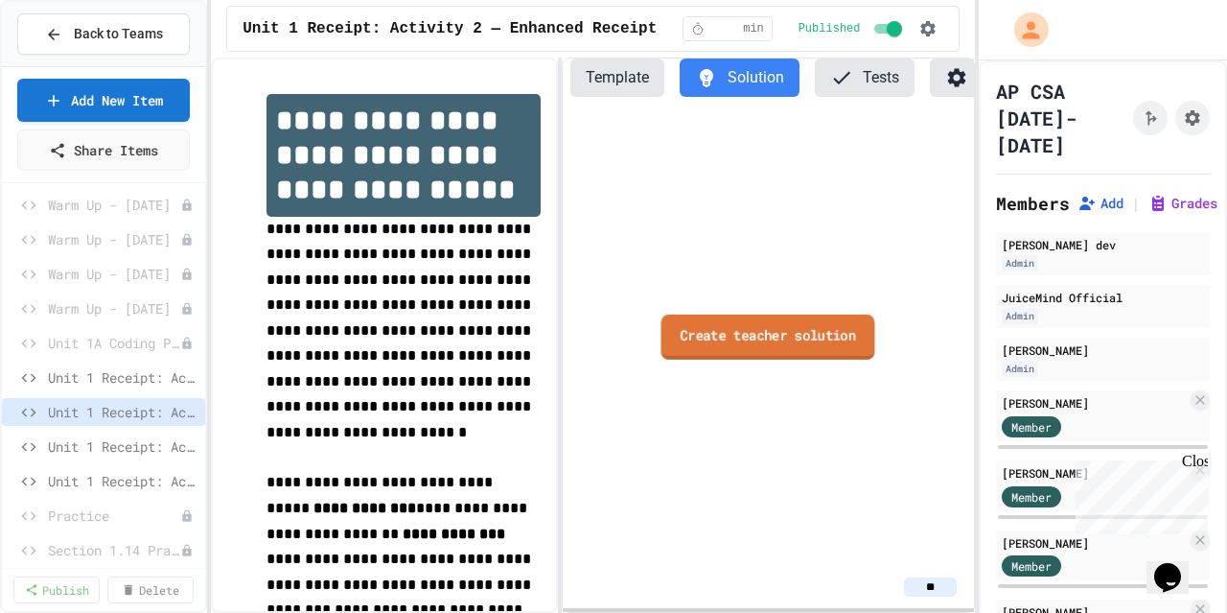
click at [746, 340] on link "Create teacher solution" at bounding box center [768, 336] width 214 height 45
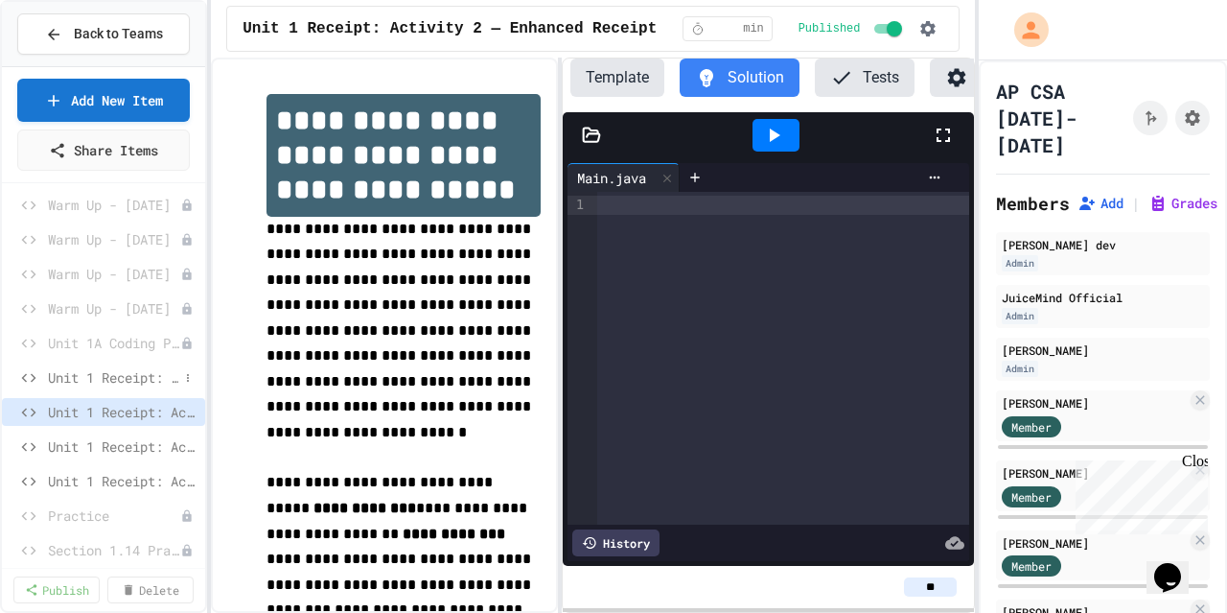
click at [113, 370] on span "Unit 1 Receipt: Activity 1 - Basic Receipt" at bounding box center [113, 377] width 130 height 20
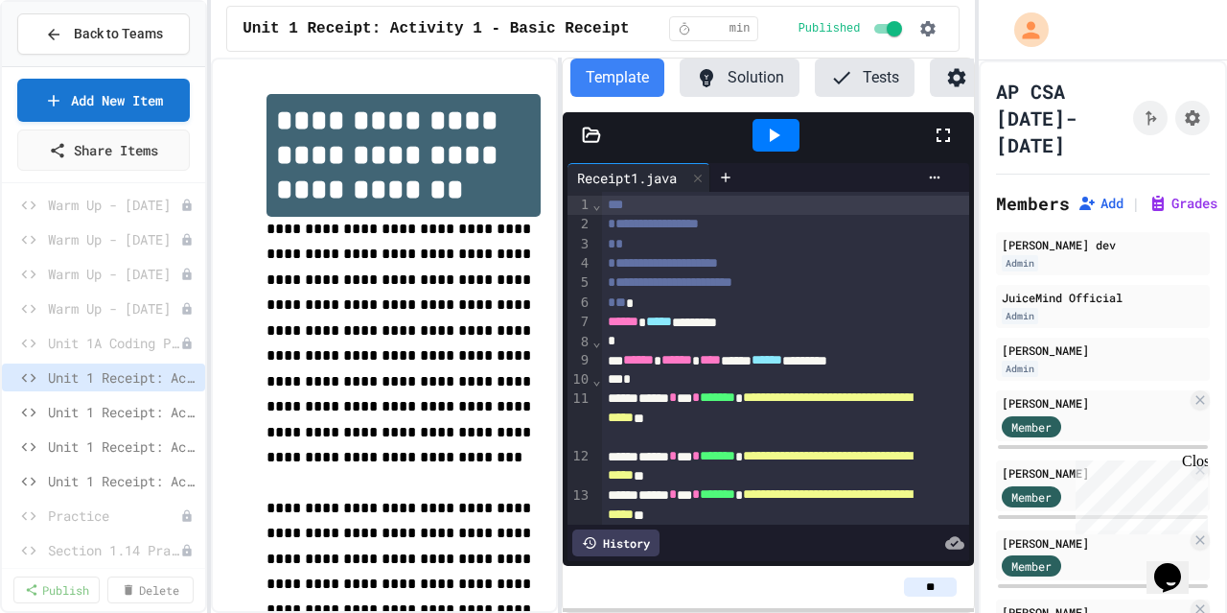
click at [767, 80] on button "Solution" at bounding box center [740, 77] width 120 height 38
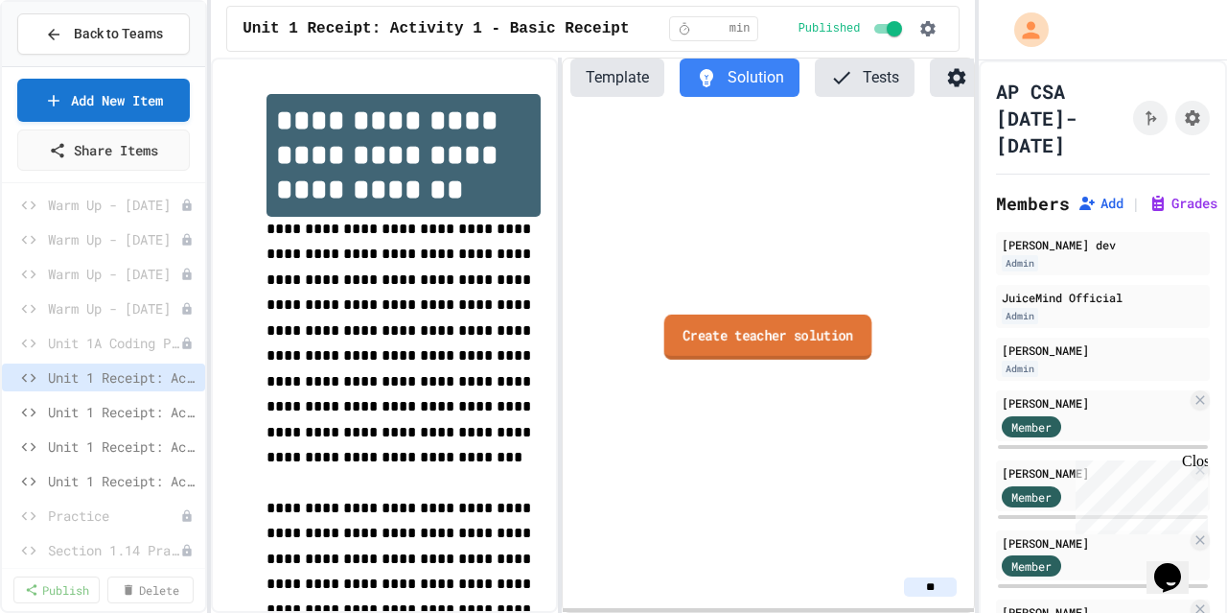
click at [787, 352] on link "Create teacher solution" at bounding box center [768, 336] width 208 height 45
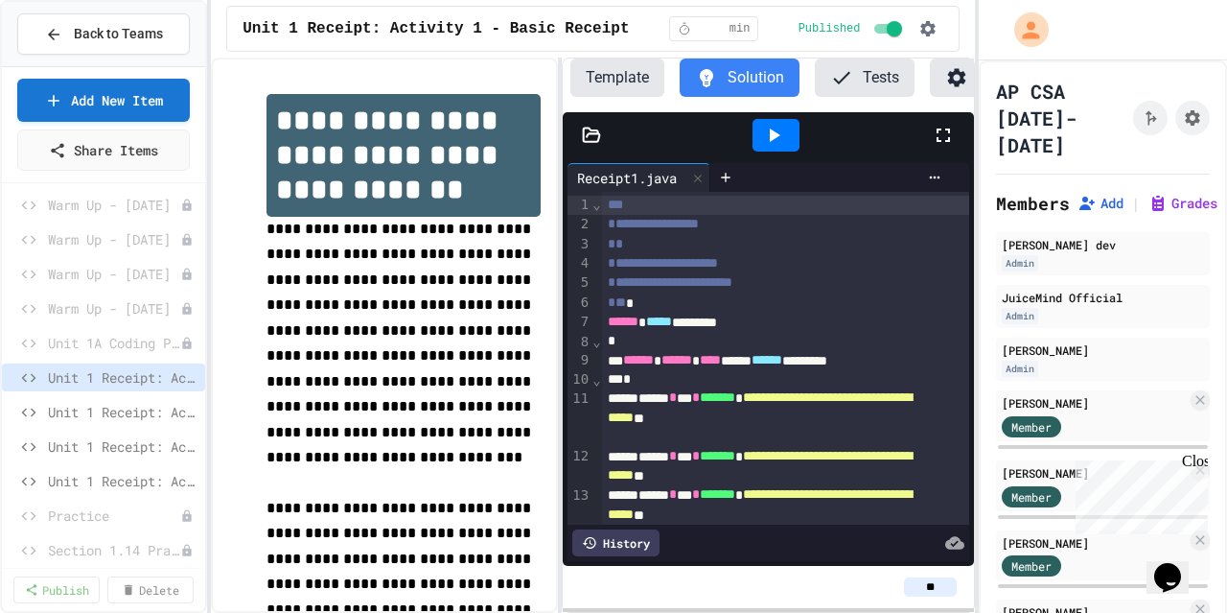
click at [945, 83] on icon at bounding box center [956, 77] width 23 height 23
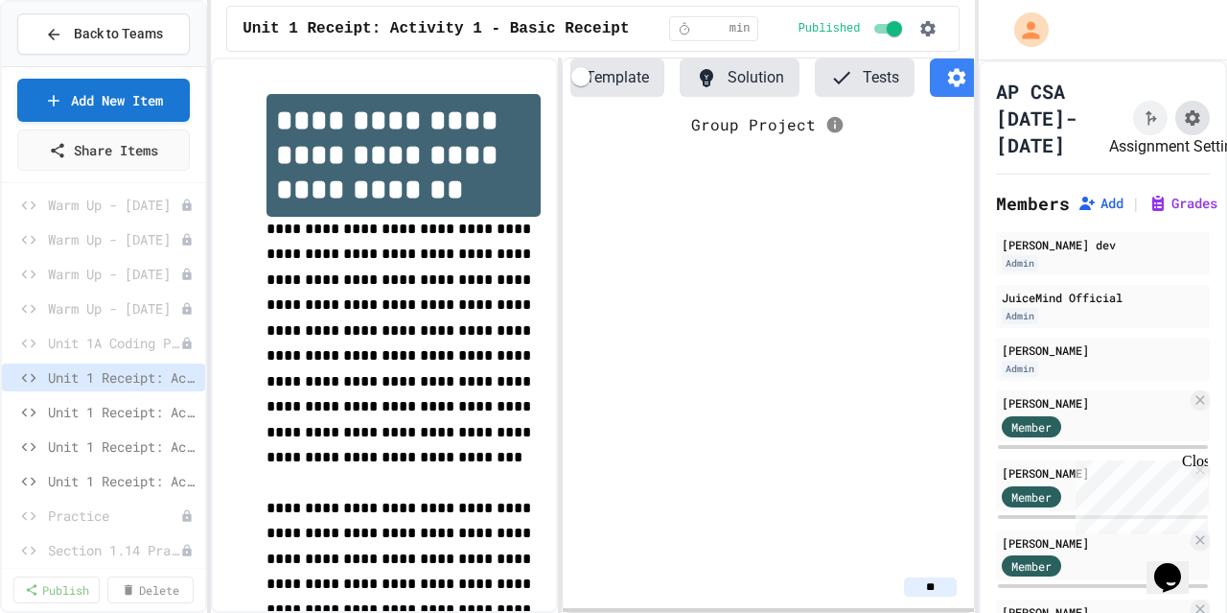
click at [1183, 110] on icon "Assignment Settings" at bounding box center [1192, 117] width 19 height 19
click at [925, 204] on div "Group Project" at bounding box center [768, 338] width 410 height 453
click at [1183, 126] on icon "Assignment Settings" at bounding box center [1192, 117] width 19 height 19
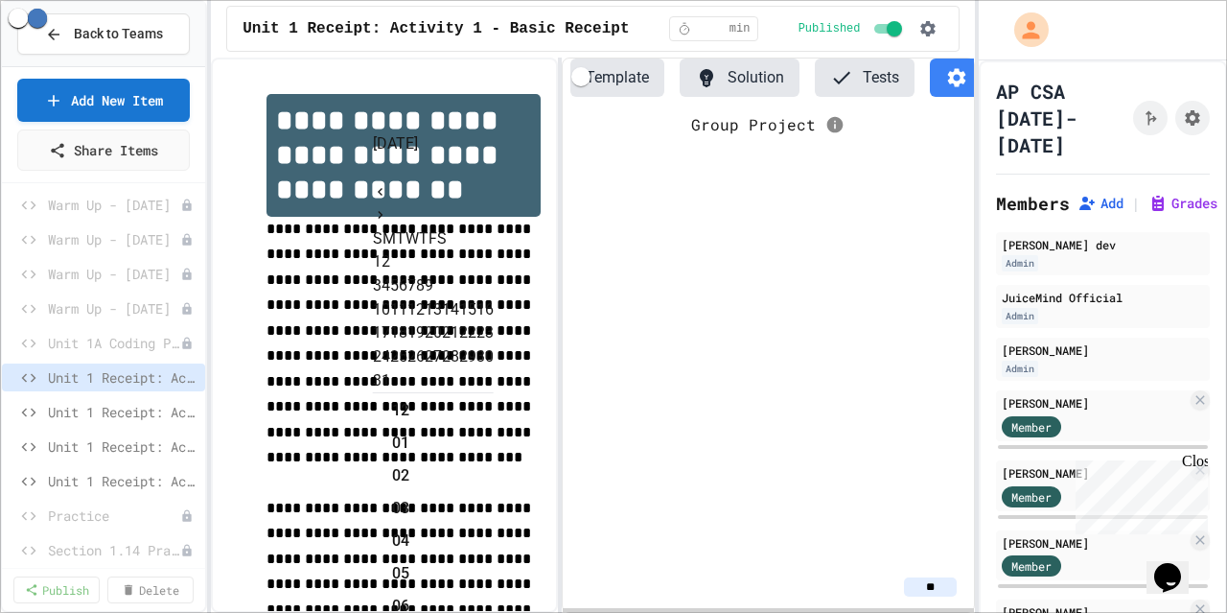
scroll to position [571, 0]
click at [388, 207] on icon "Next month" at bounding box center [380, 214] width 15 height 15
click at [399, 281] on button "9" at bounding box center [394, 284] width 9 height 23
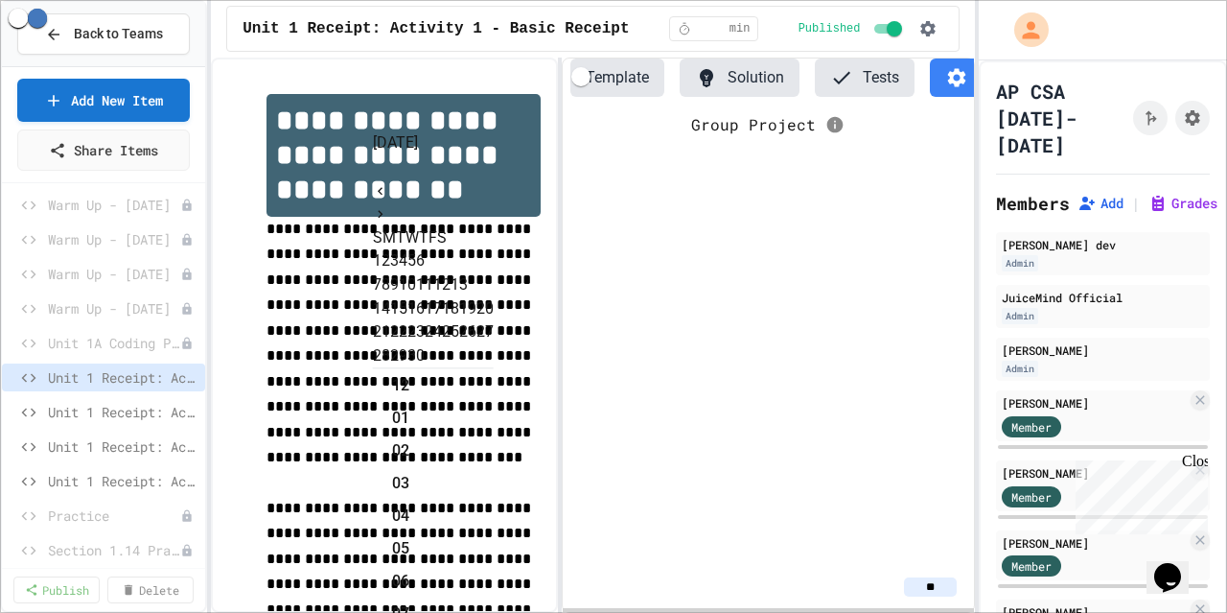
type input "**********"
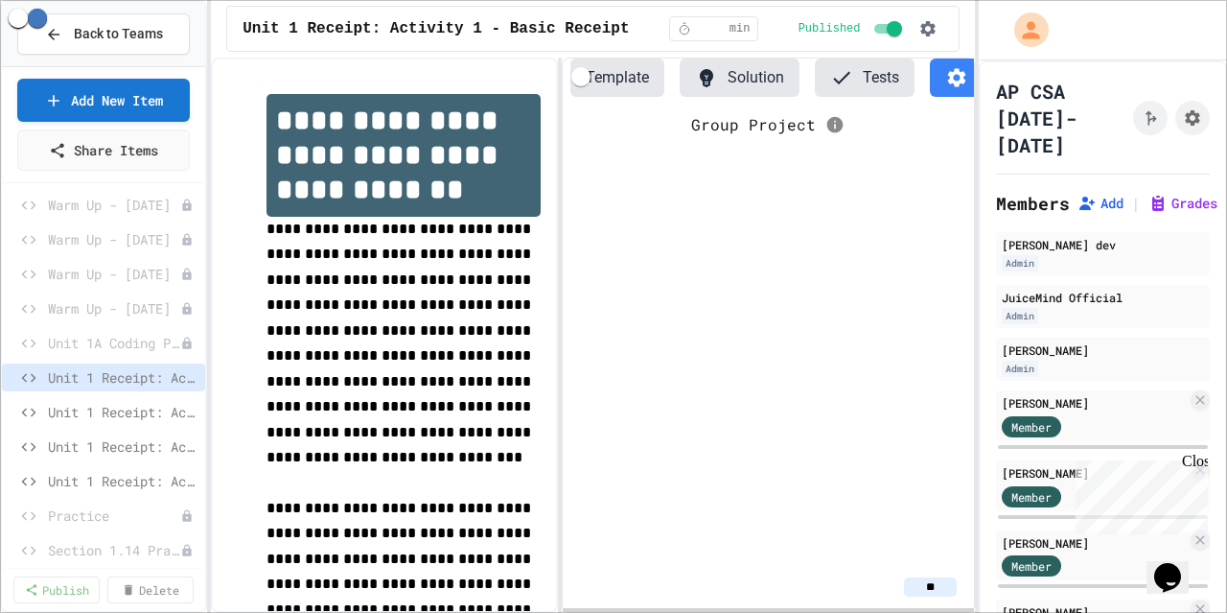
scroll to position [941, 0]
click at [100, 417] on span "Unit 1 Receipt: Activity 2 — Enhanced Receipt" at bounding box center [113, 412] width 130 height 20
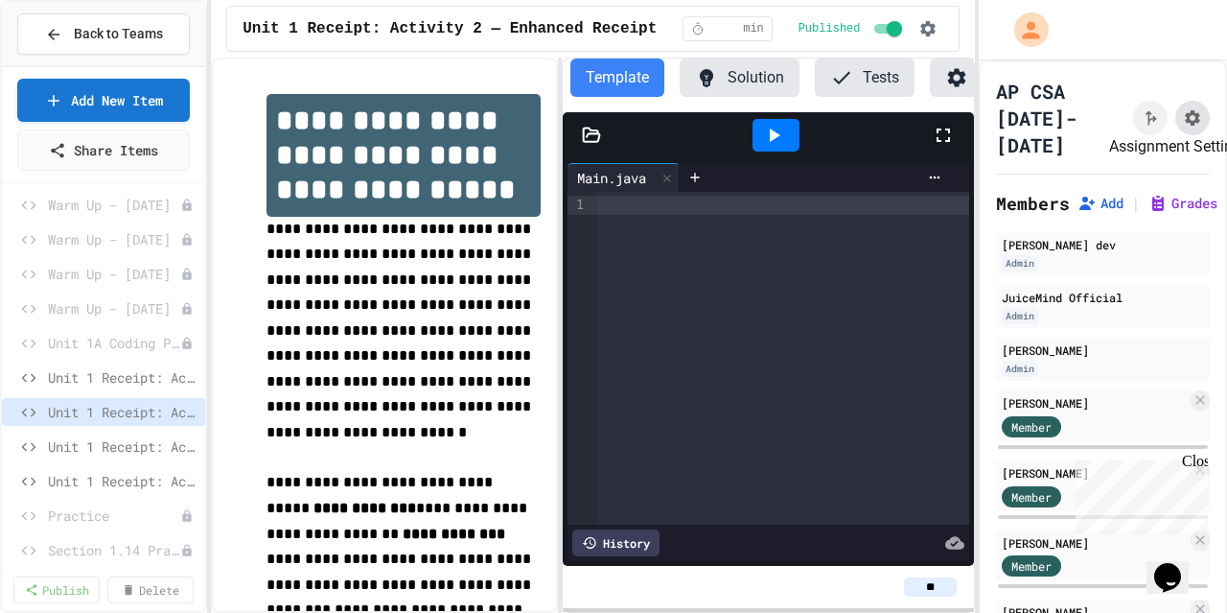
click at [1185, 122] on icon "Assignment Settings" at bounding box center [1192, 117] width 15 height 15
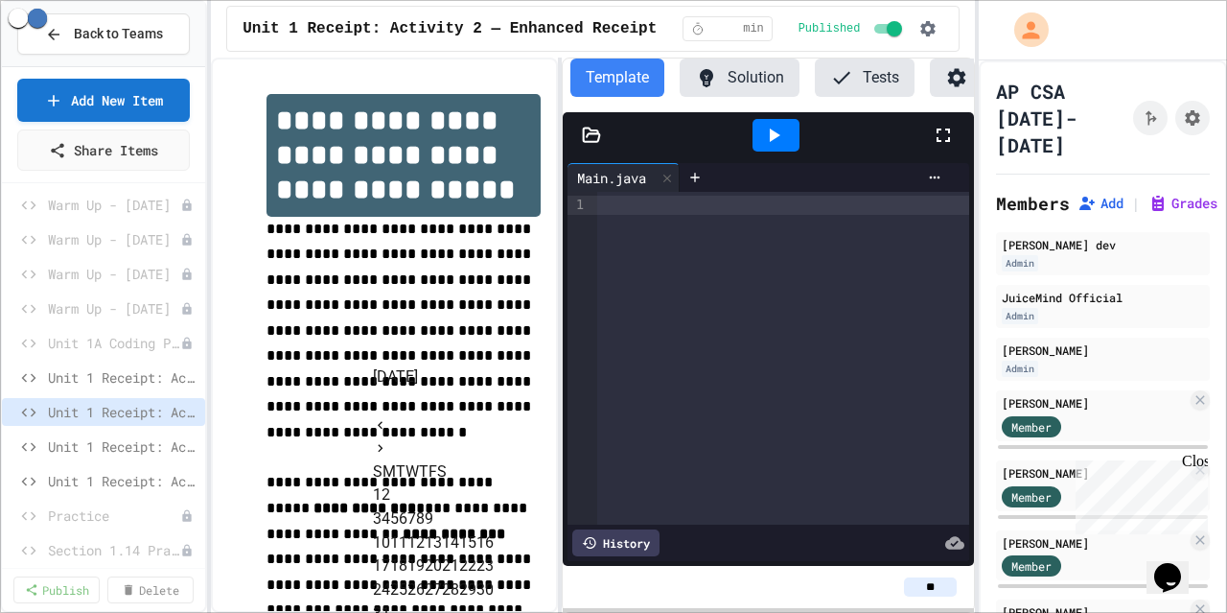
scroll to position [81, 0]
click at [388, 441] on icon "Next month" at bounding box center [380, 448] width 15 height 15
click at [399, 507] on button "9" at bounding box center [394, 518] width 9 height 23
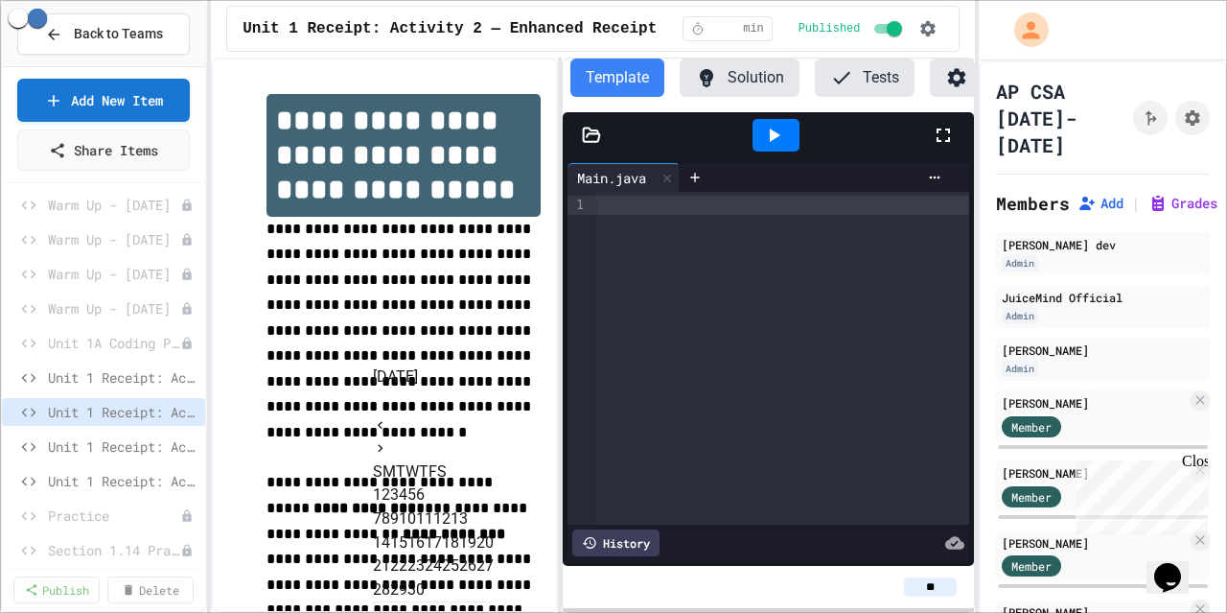
scroll to position [0, 0]
type input "**********"
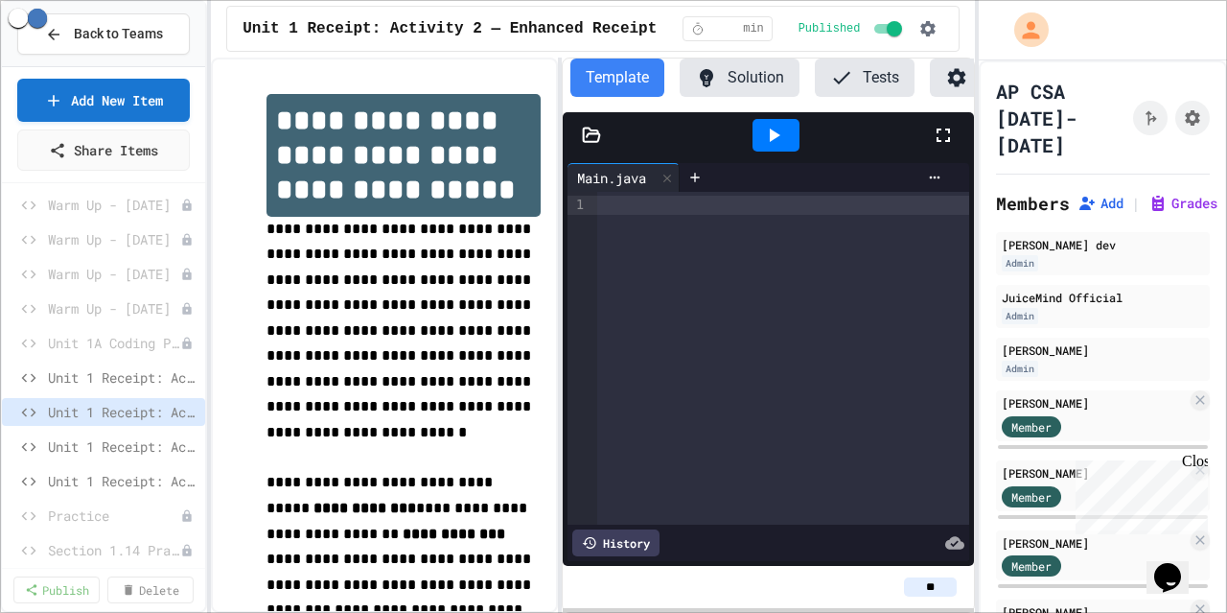
scroll to position [468, 0]
click at [113, 443] on span "Unit 1 Receipt: Activity 3 — Including Random" at bounding box center [113, 446] width 130 height 20
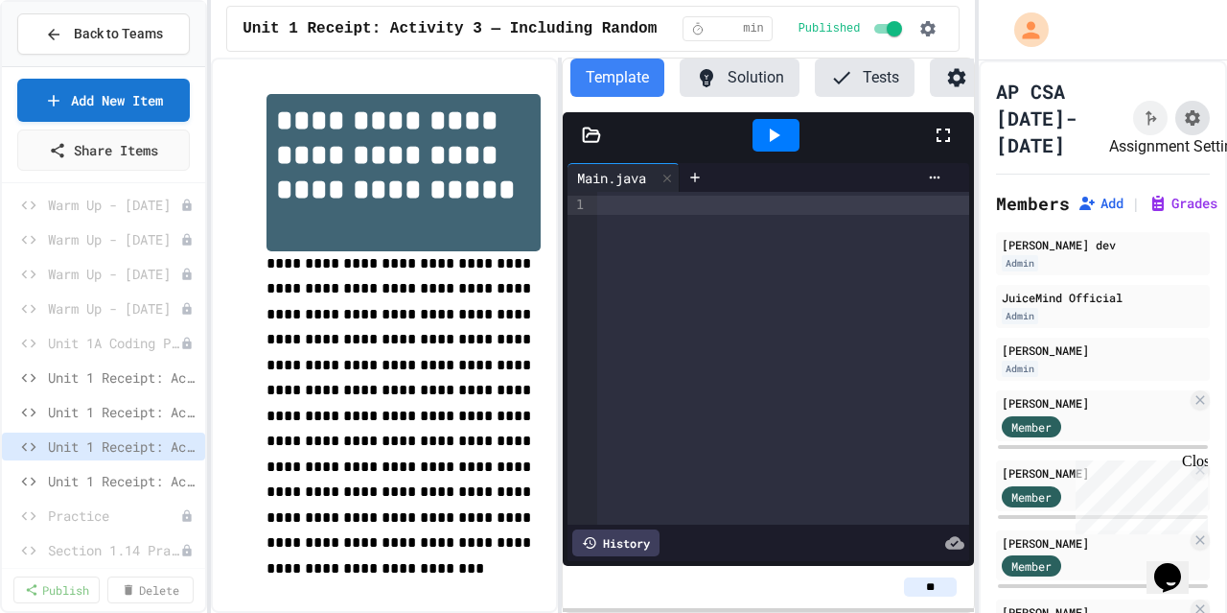
click at [1183, 125] on icon "Assignment Settings" at bounding box center [1192, 117] width 19 height 19
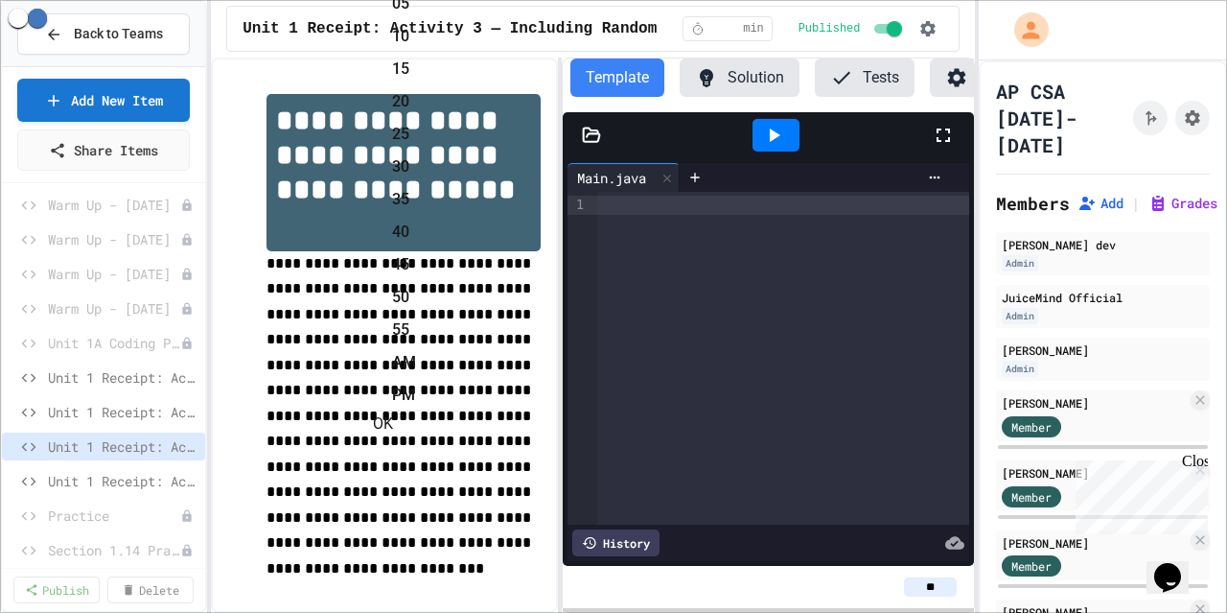
scroll to position [362, 0]
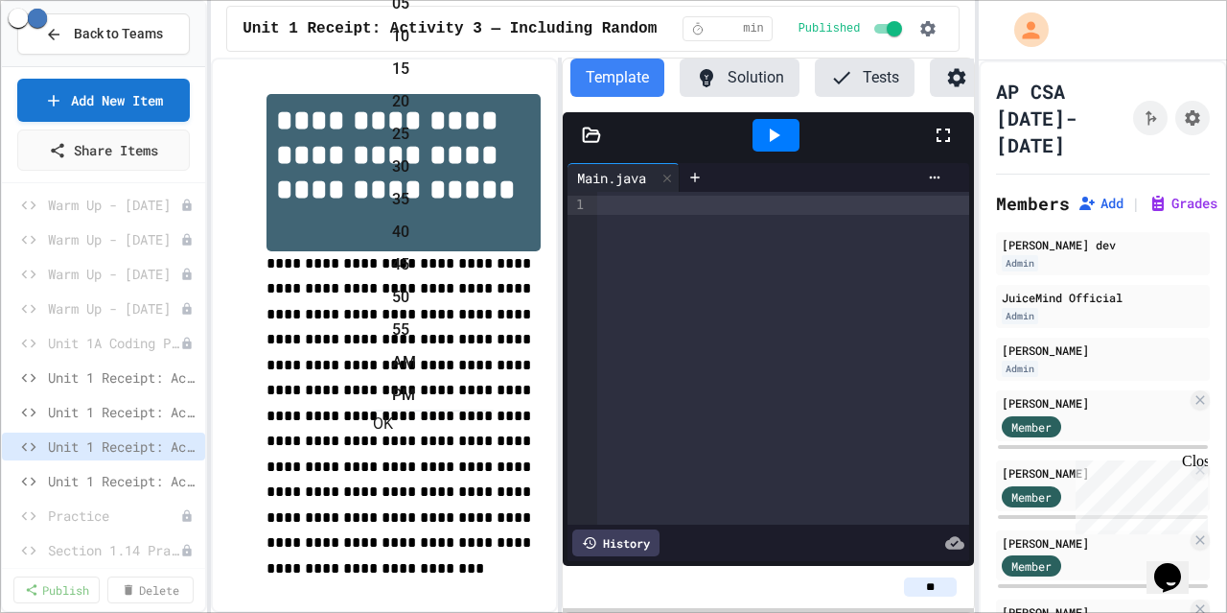
scroll to position [322, 0]
type input "**********"
click at [393, 412] on button "OK" at bounding box center [383, 423] width 20 height 23
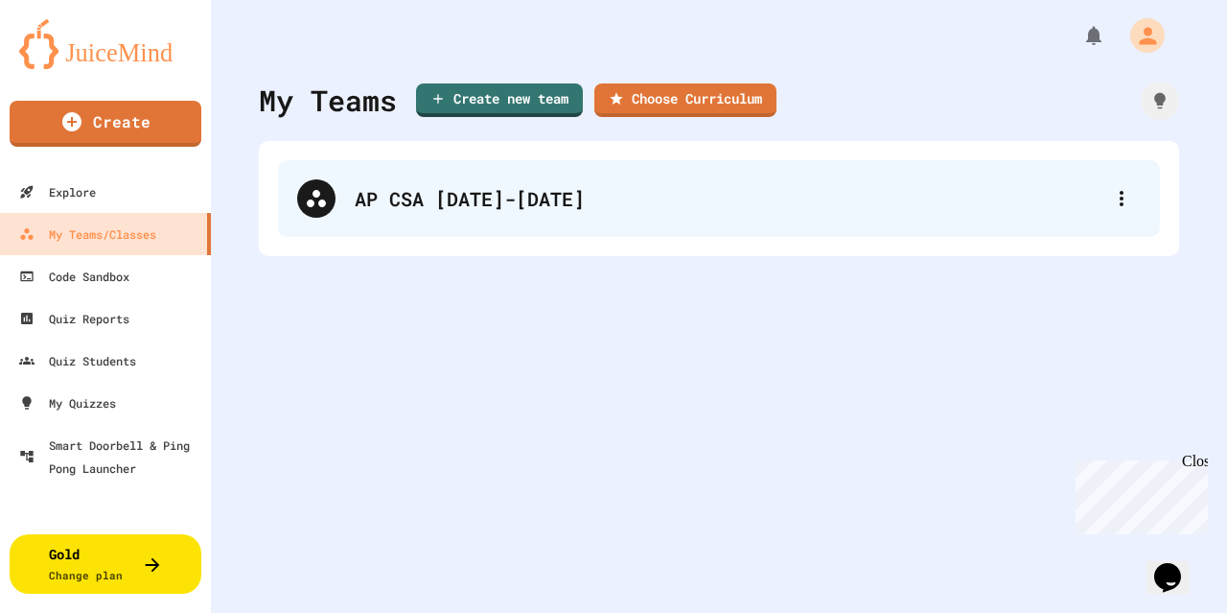
click at [502, 189] on div "AP CSA [DATE]-[DATE]" at bounding box center [729, 198] width 748 height 29
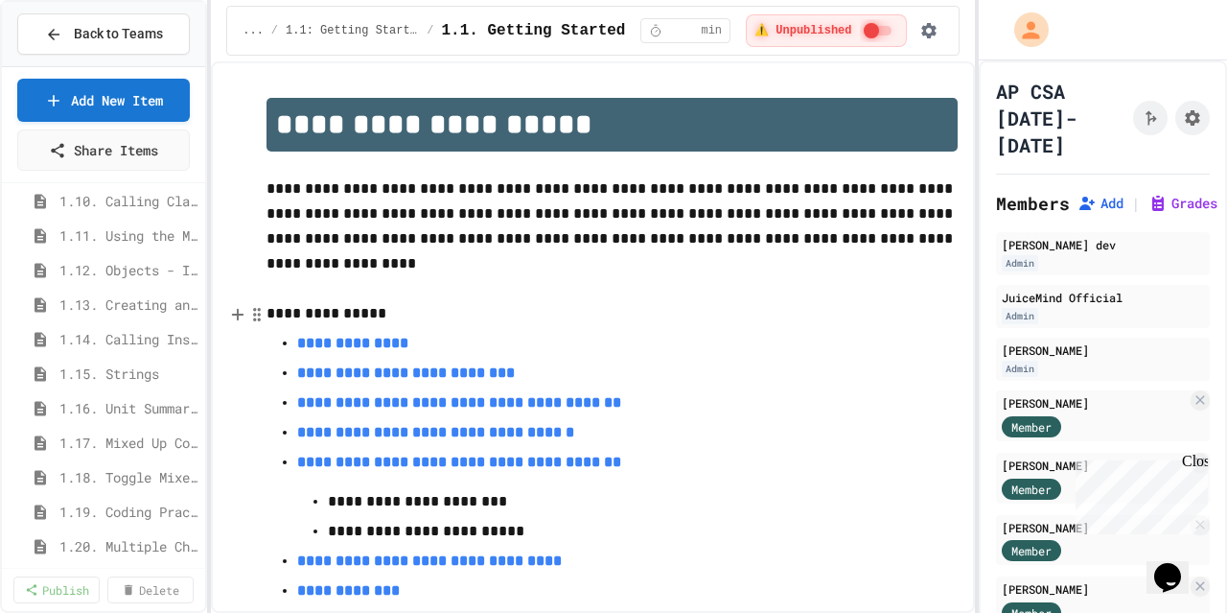
scroll to position [494, 0]
click at [151, 281] on div "1.12. Objects - Instances of Classes" at bounding box center [103, 271] width 203 height 28
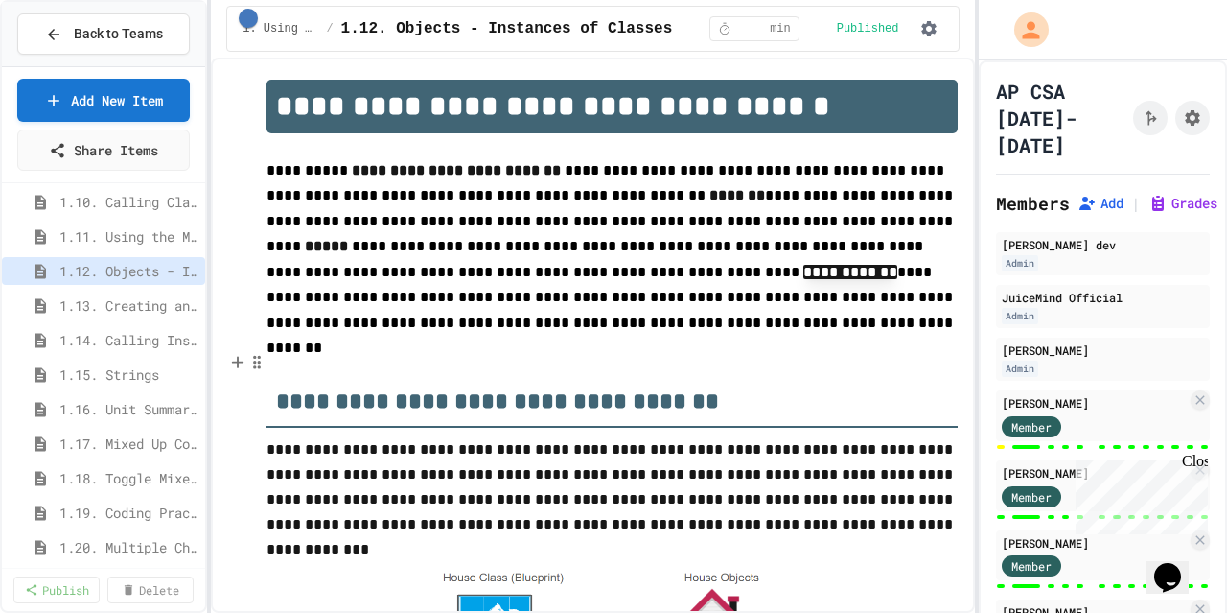
scroll to position [15, 0]
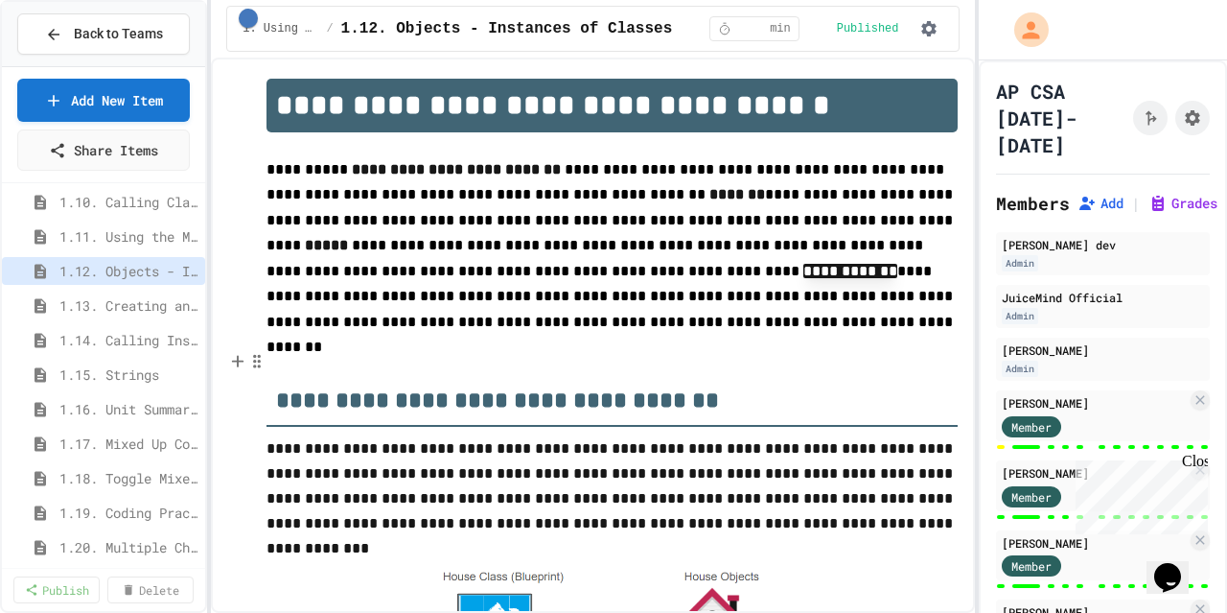
click at [710, 390] on h2 "**********" at bounding box center [611, 393] width 690 height 66
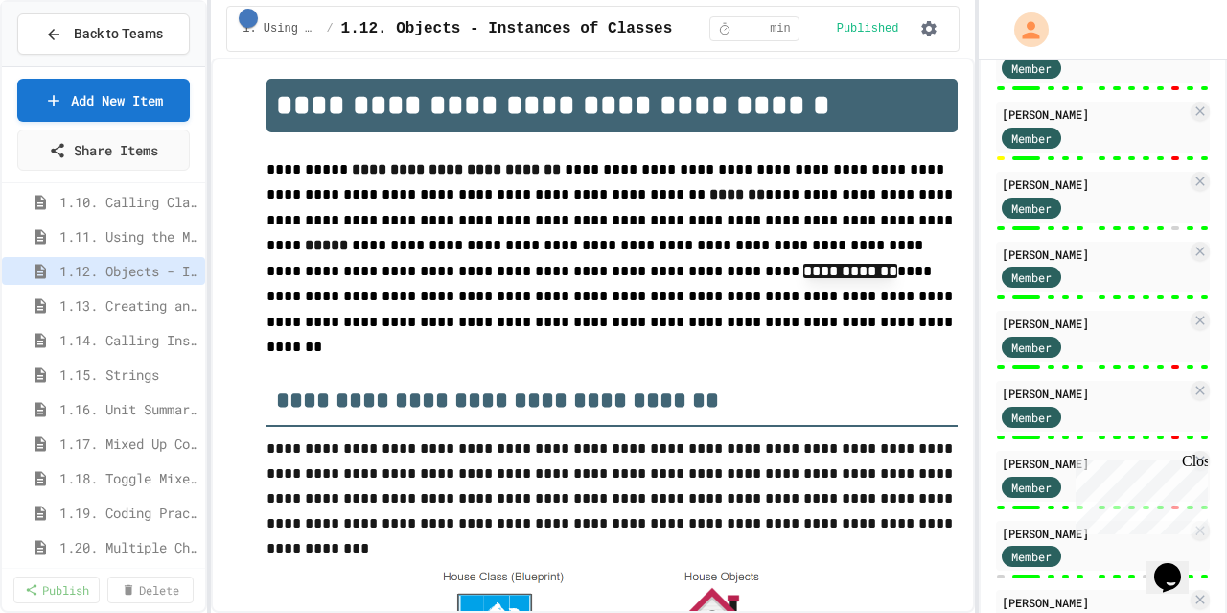
scroll to position [846, 0]
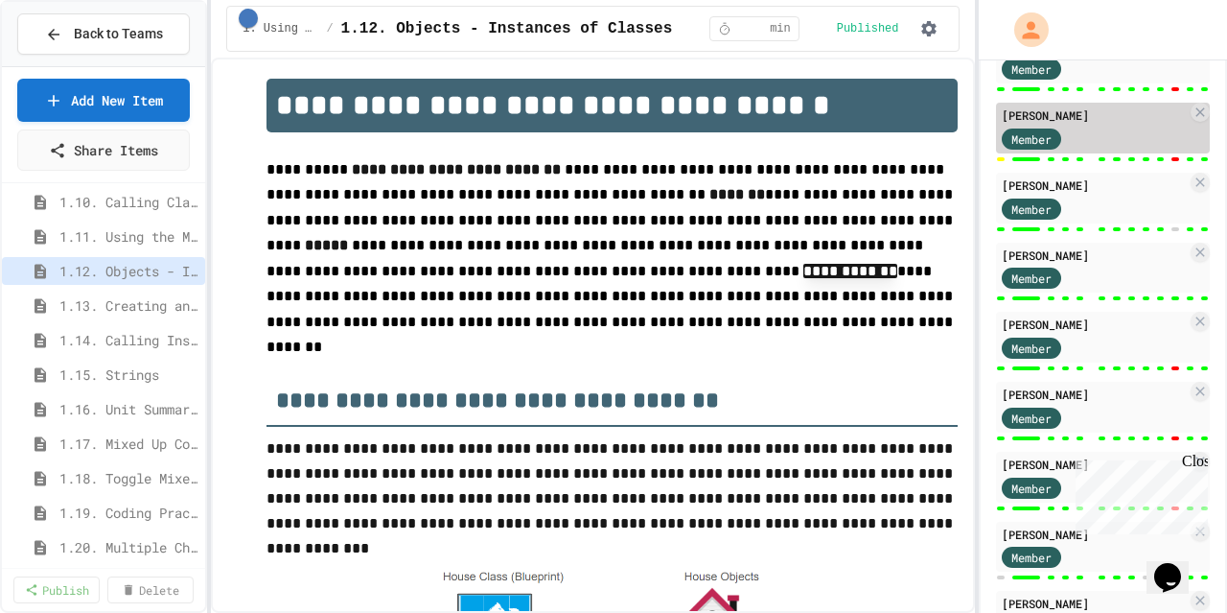
click at [1095, 122] on div "[PERSON_NAME]" at bounding box center [1094, 114] width 185 height 17
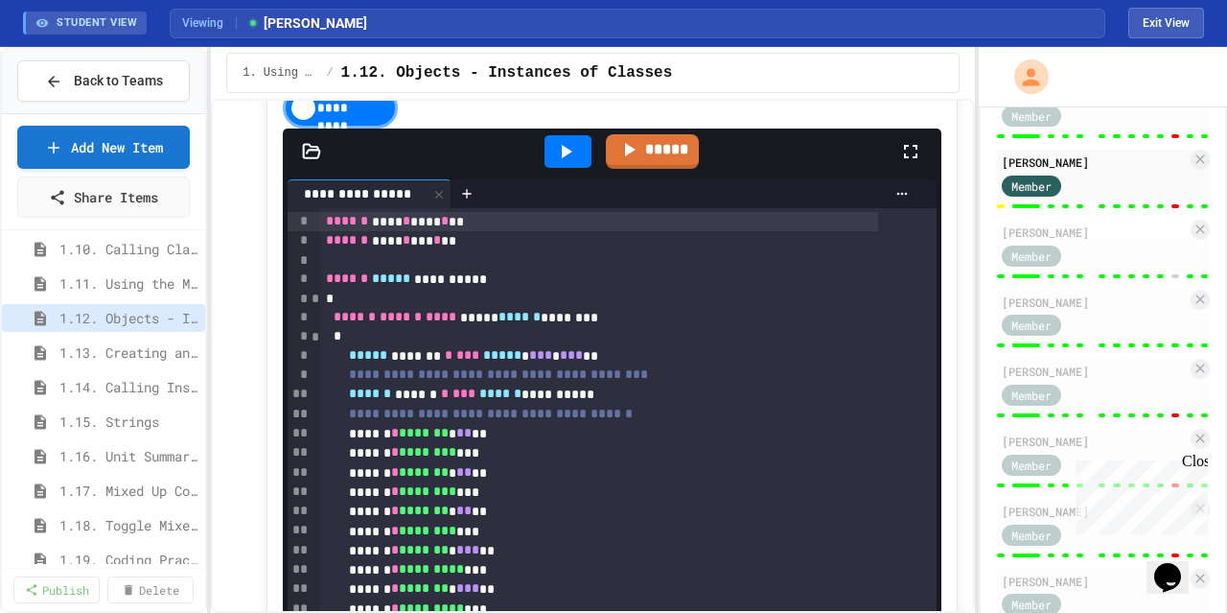
scroll to position [16059, 0]
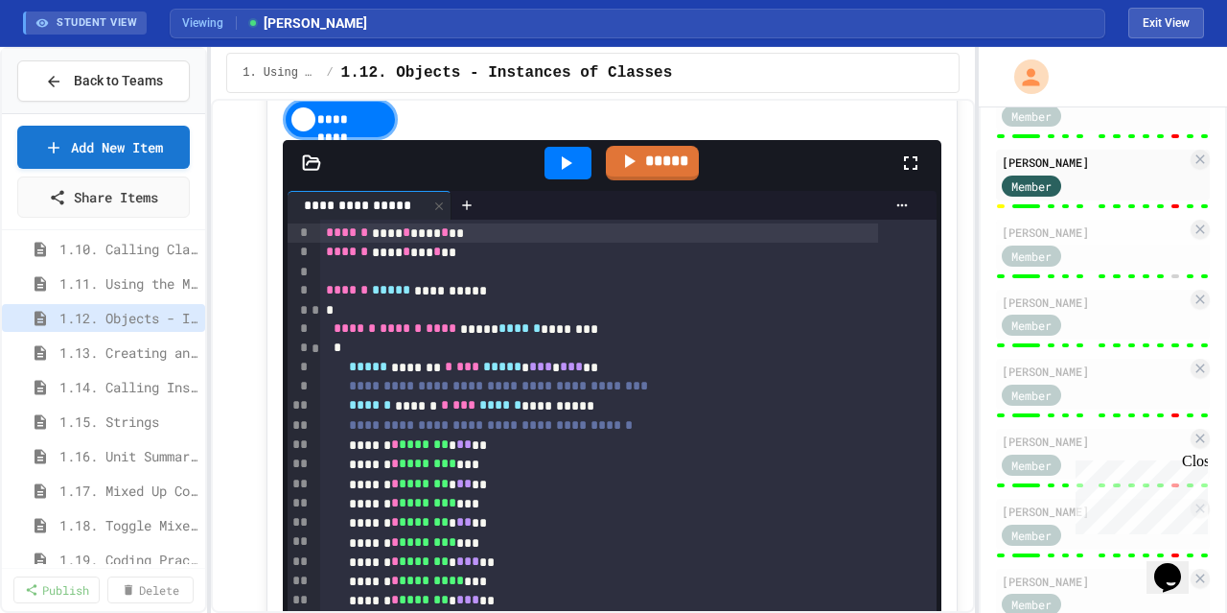
click at [553, 179] on div at bounding box center [568, 163] width 47 height 33
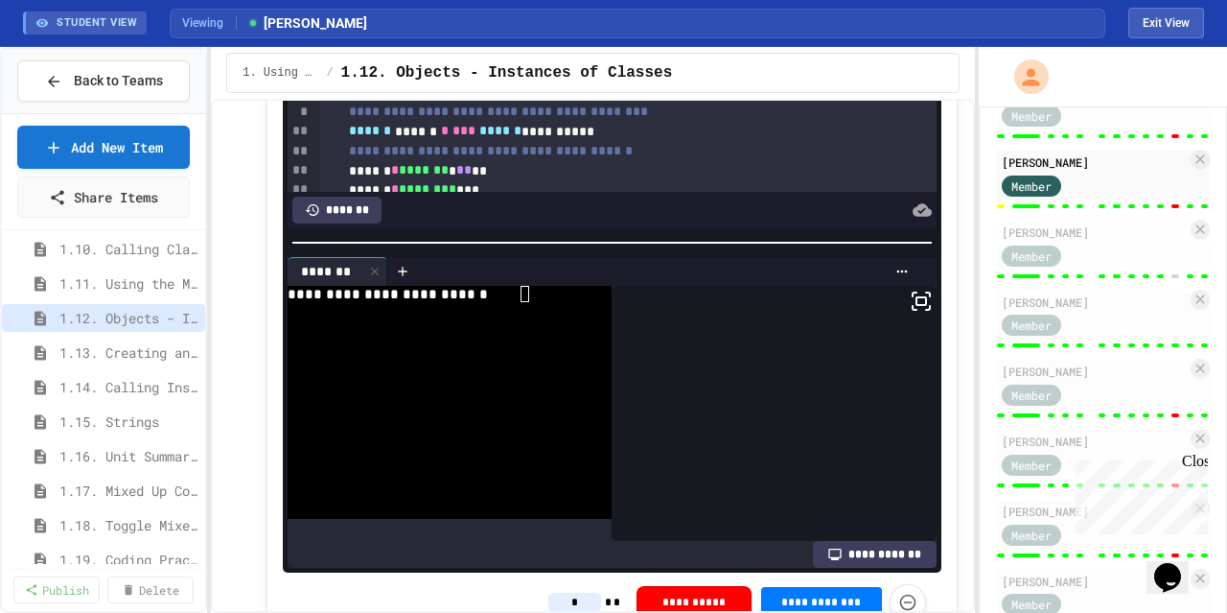
scroll to position [16333, 0]
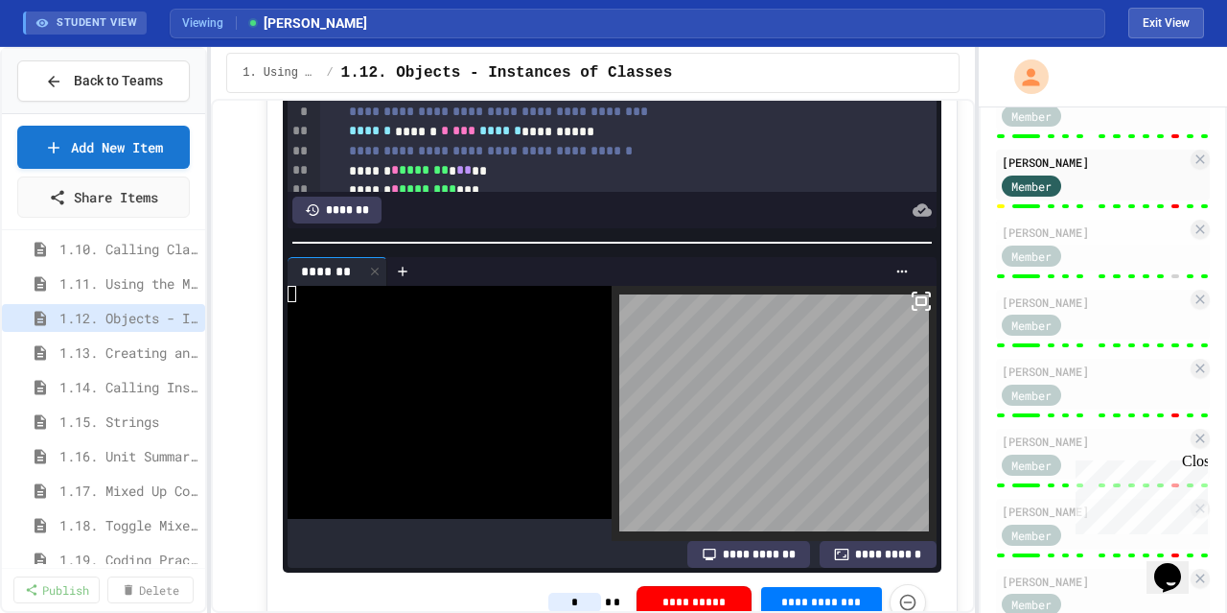
click at [910, 313] on icon at bounding box center [921, 301] width 23 height 23
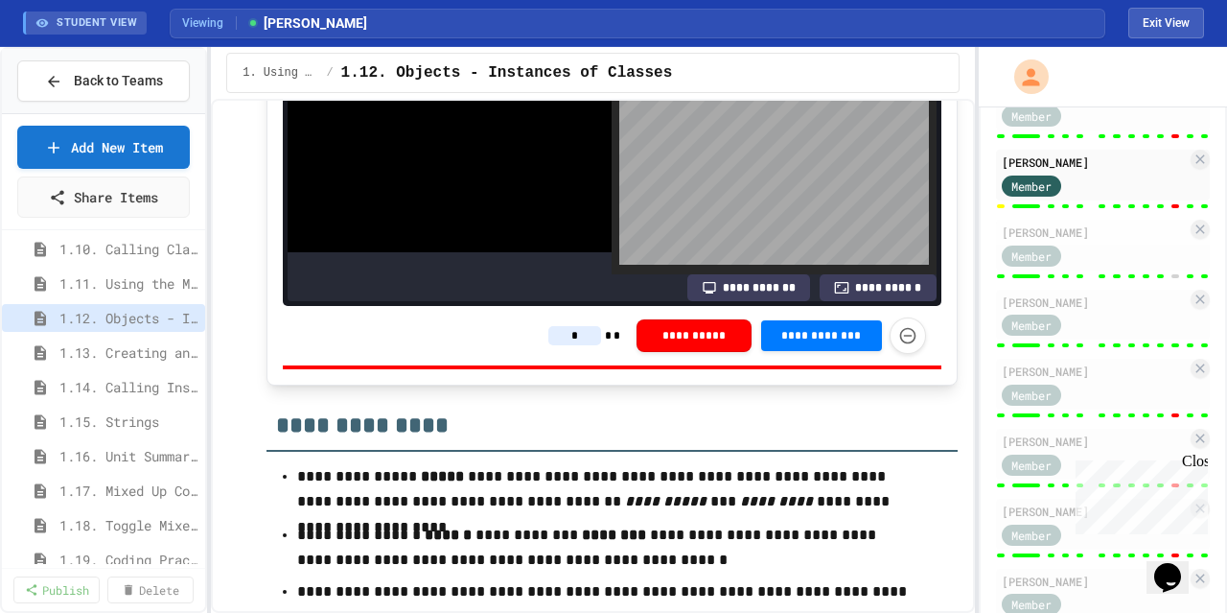
scroll to position [16600, 0]
click at [558, 345] on input "*" at bounding box center [574, 335] width 53 height 19
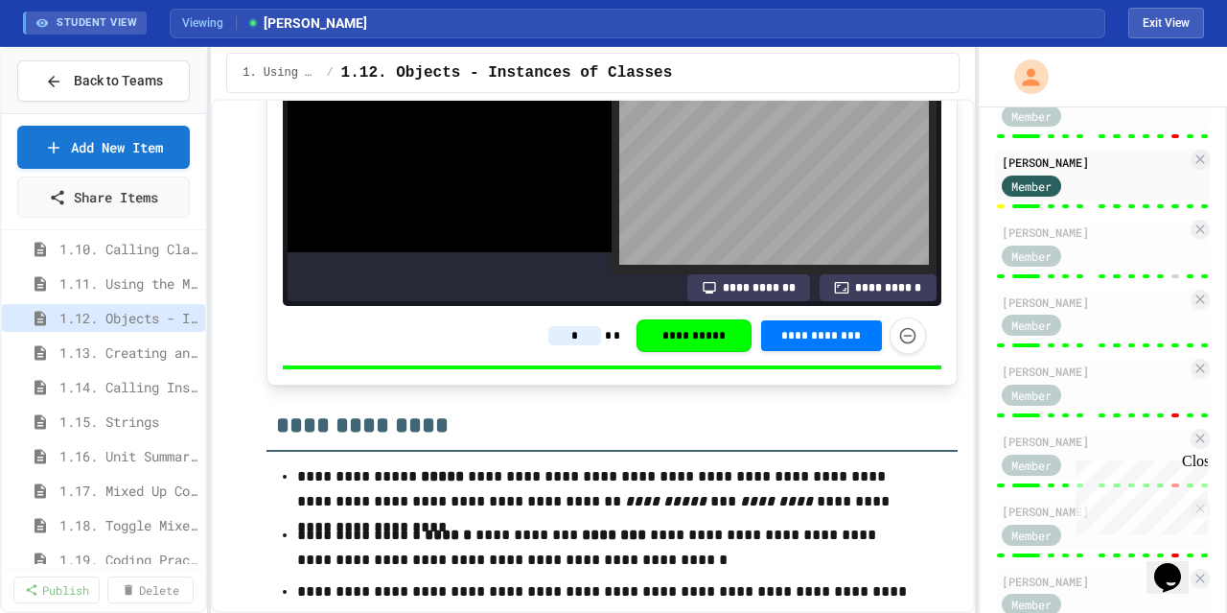
type input "*"
click at [640, 452] on h2 "**********" at bounding box center [611, 418] width 690 height 66
